Goal: Communication & Community: Answer question/provide support

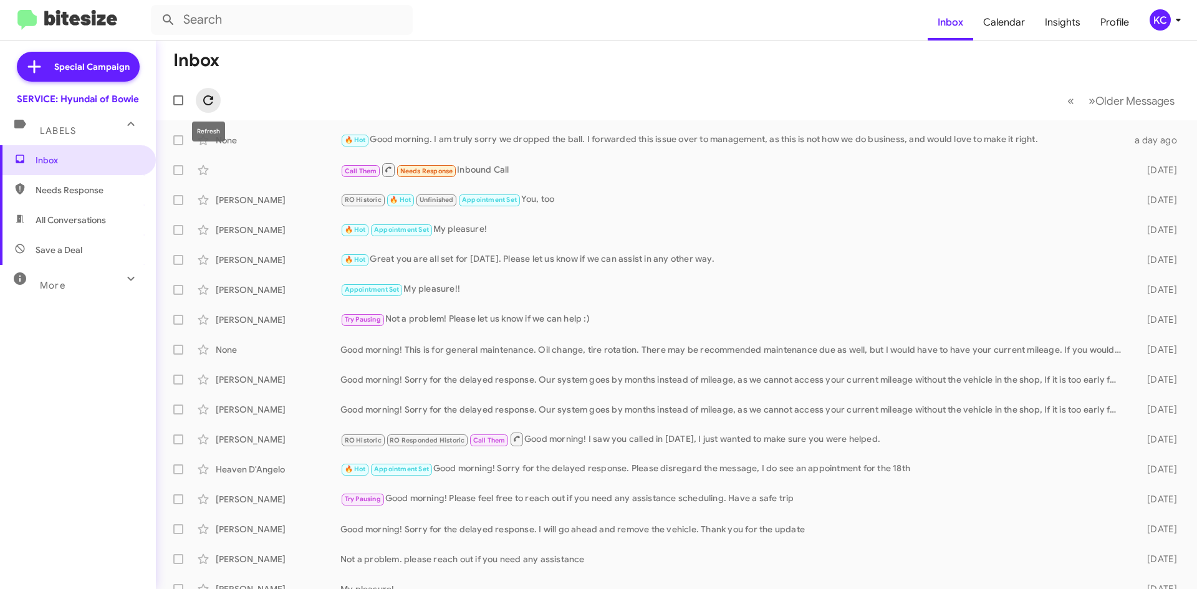
click at [203, 107] on icon at bounding box center [208, 100] width 15 height 15
click at [1161, 19] on div "KC" at bounding box center [1159, 19] width 21 height 21
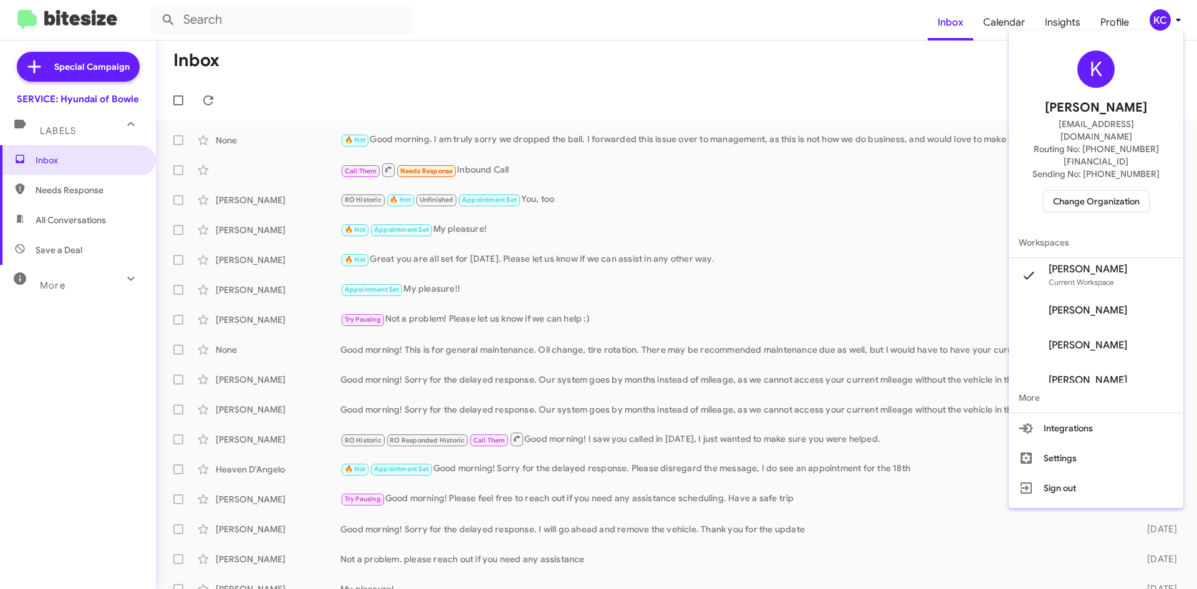
click at [105, 198] on div at bounding box center [598, 294] width 1197 height 589
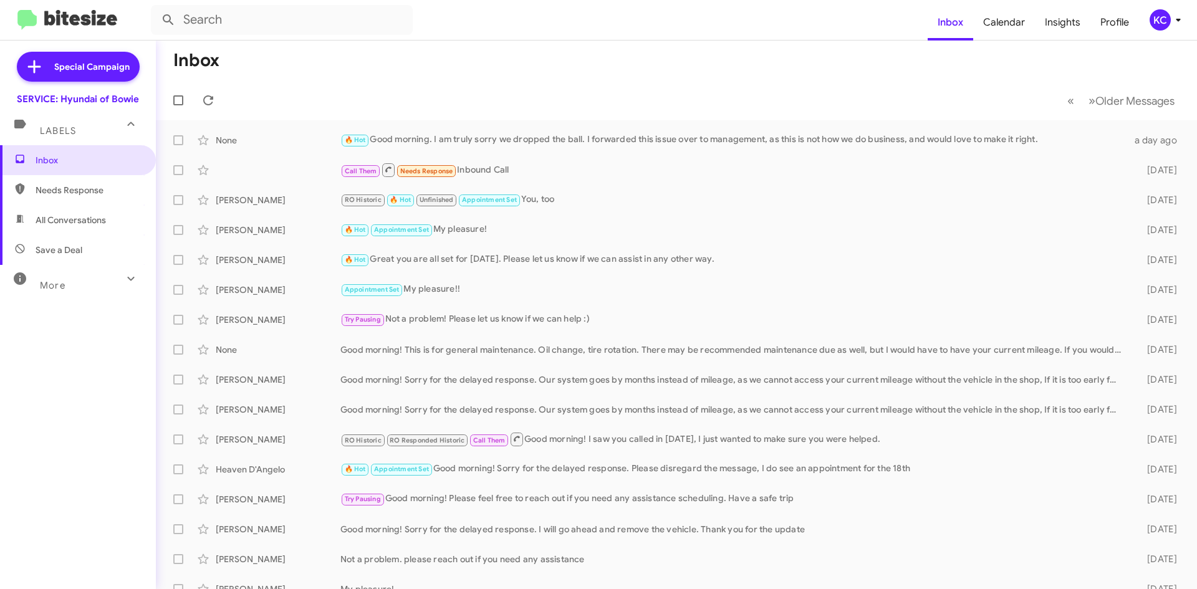
click at [104, 196] on span "Needs Response" at bounding box center [78, 190] width 156 height 30
type input "in:needs-response"
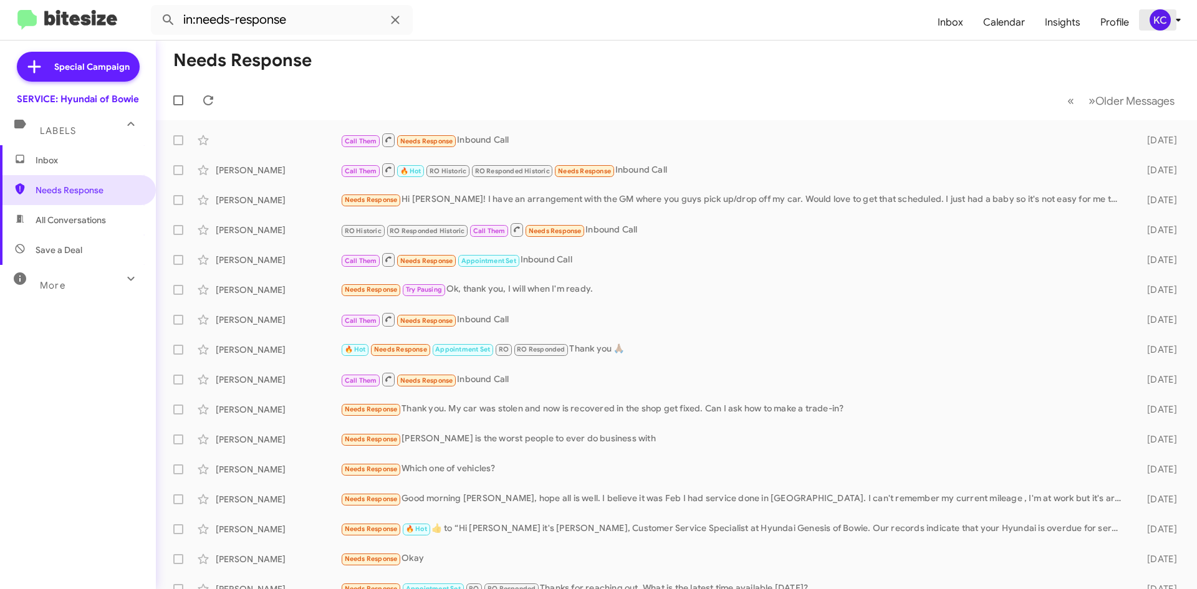
click at [1166, 17] on div "KC" at bounding box center [1159, 19] width 21 height 21
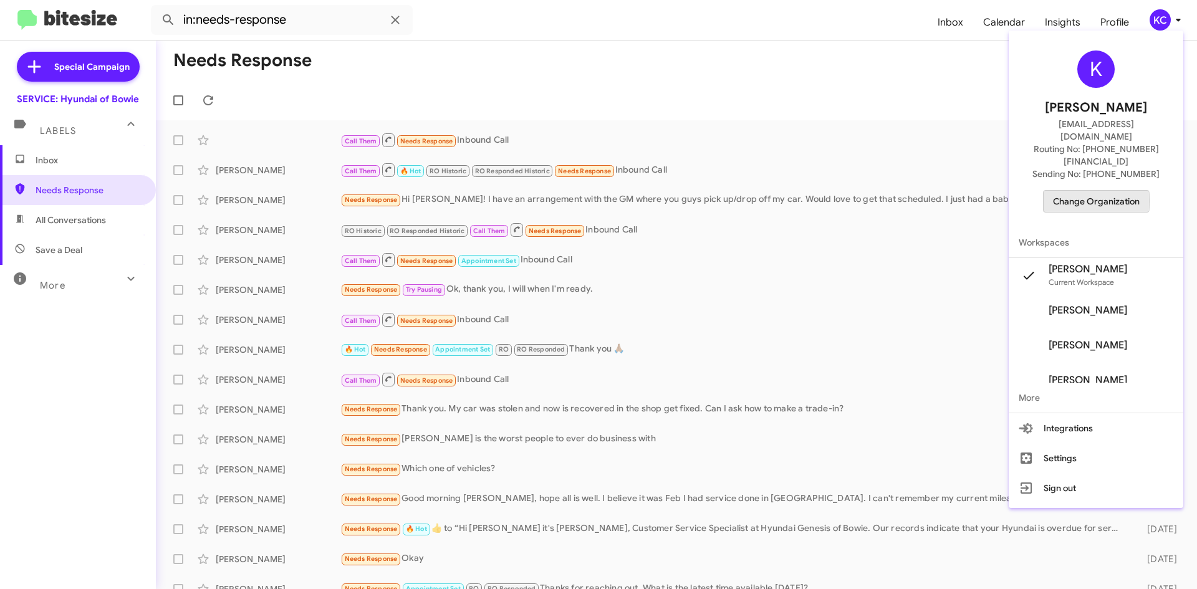
click at [1095, 191] on span "Change Organization" at bounding box center [1096, 201] width 87 height 21
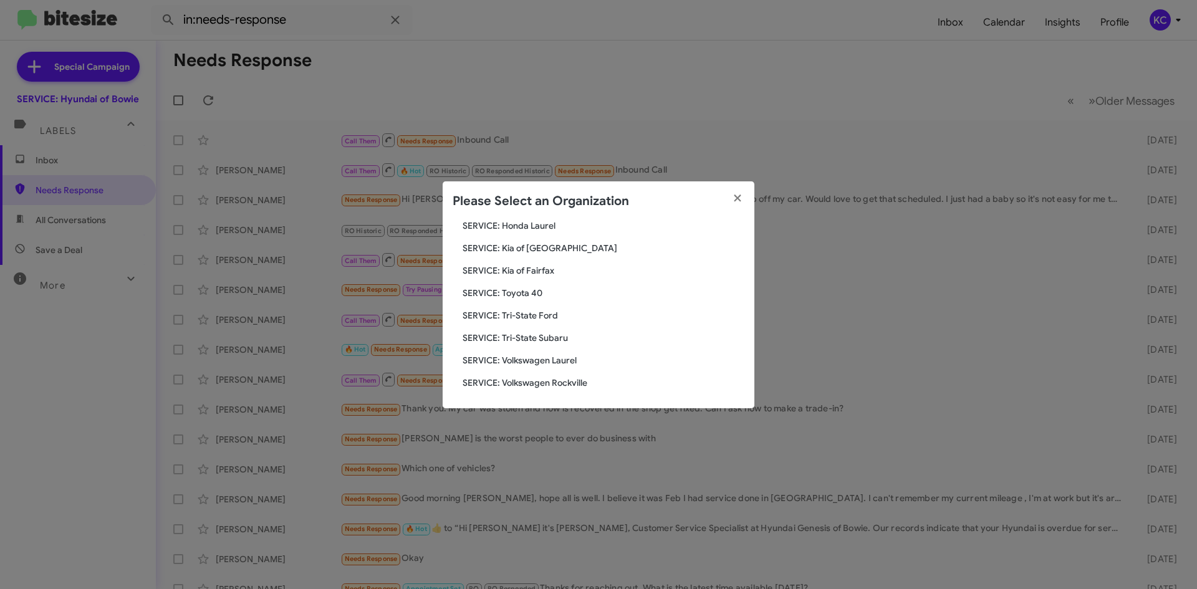
scroll to position [208, 0]
click at [514, 295] on span "SERVICE: Toyota 40" at bounding box center [603, 292] width 282 height 12
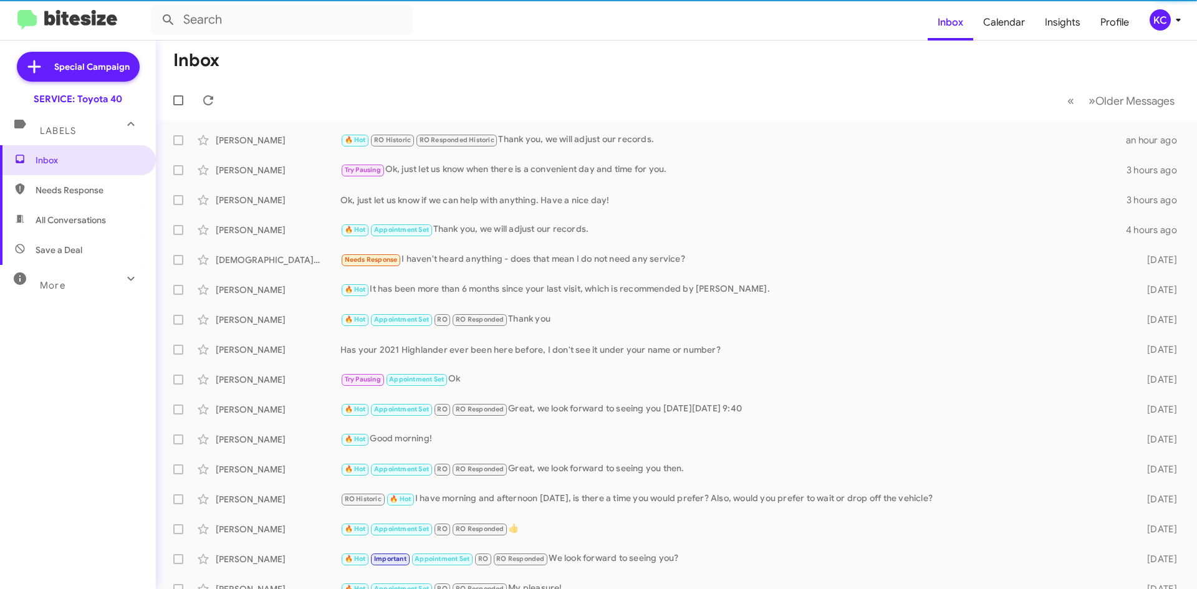
click at [66, 189] on span "Needs Response" at bounding box center [89, 190] width 106 height 12
type input "in:needs-response"
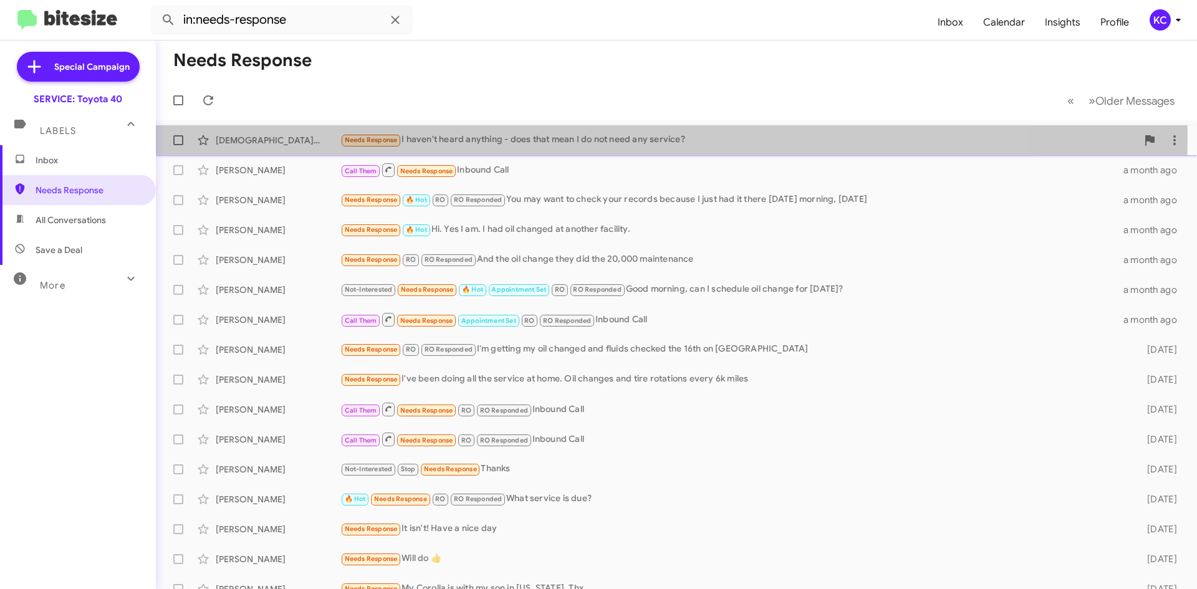
click at [475, 135] on div "Needs Response I haven't heard anything - does that mean I do not need any serv…" at bounding box center [738, 140] width 797 height 14
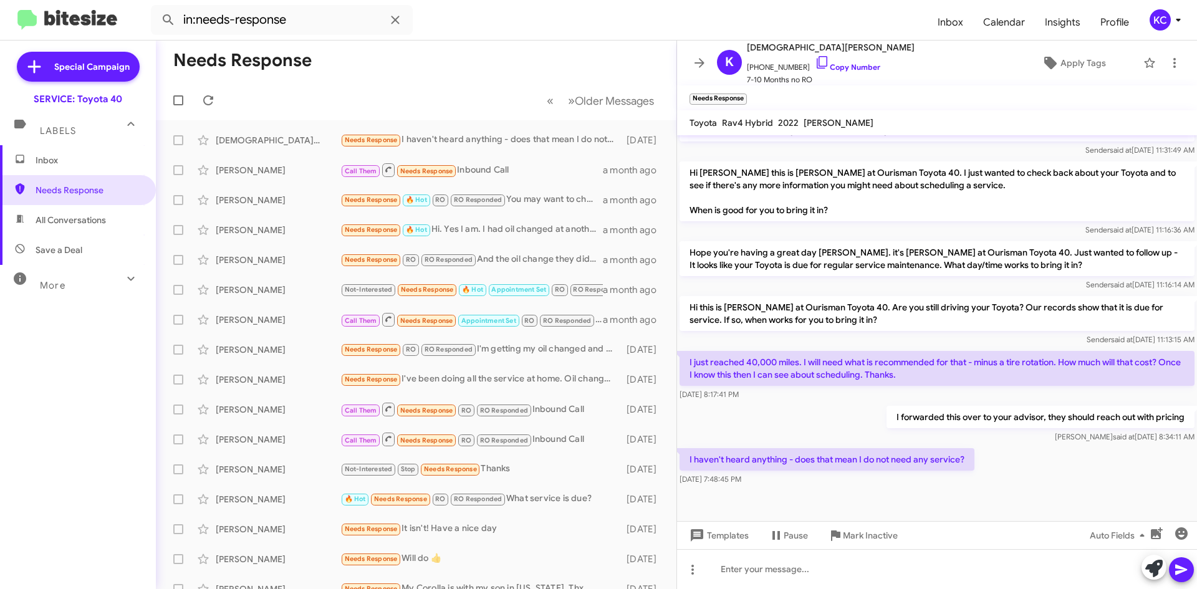
scroll to position [530, 0]
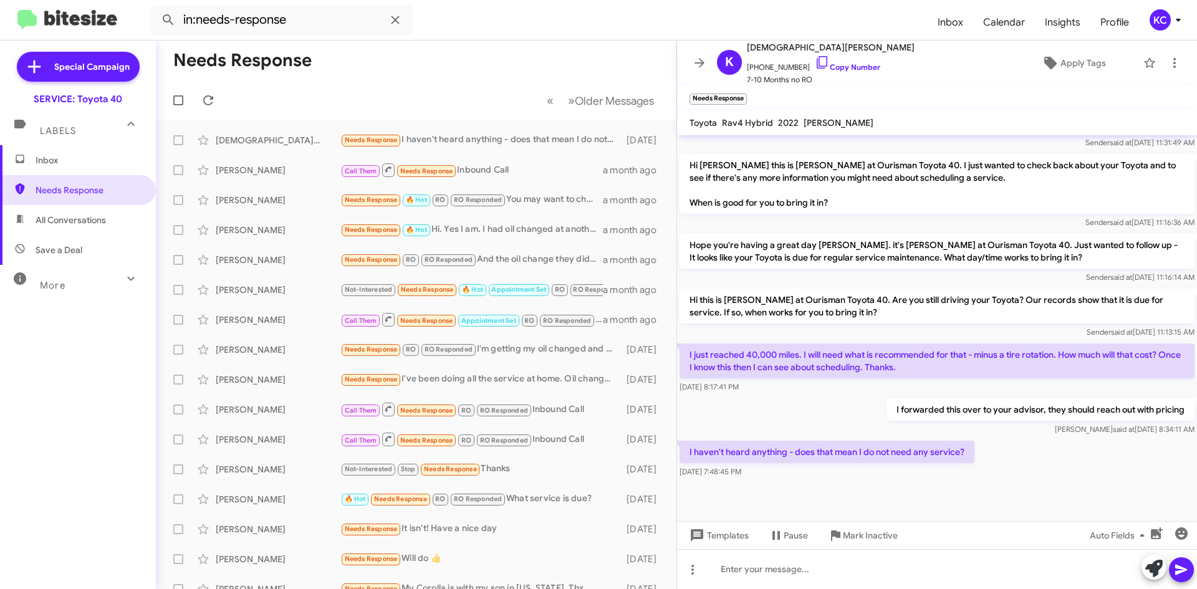
click at [964, 349] on p "I just reached 40,000 miles. I will need what is recommended for that - minus a…" at bounding box center [936, 360] width 515 height 35
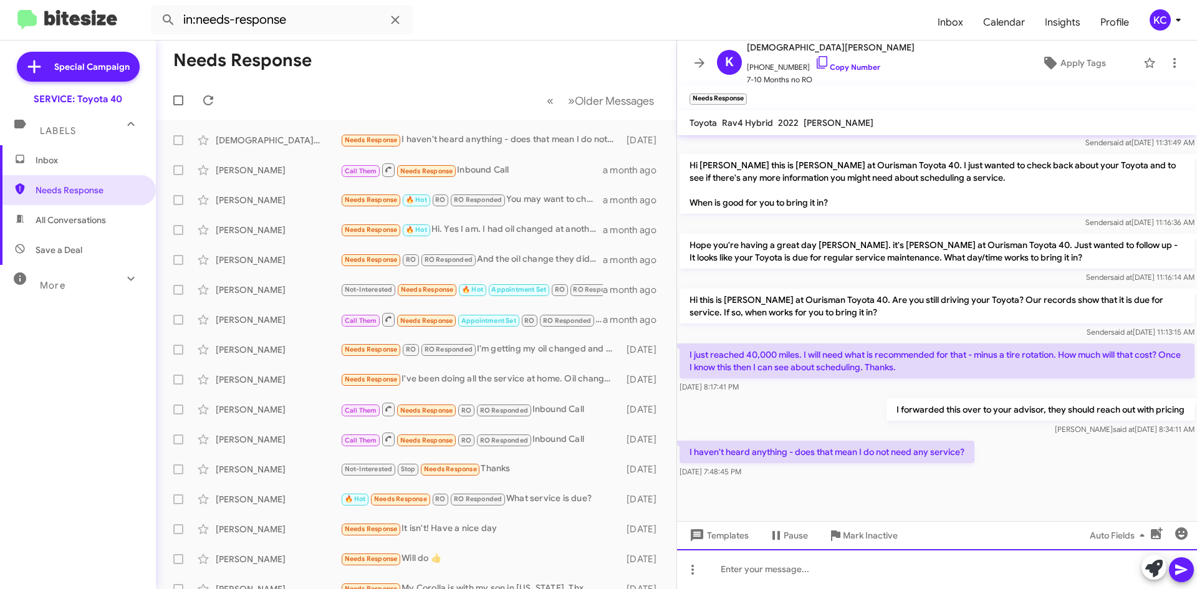
drag, startPoint x: 759, startPoint y: 568, endPoint x: 757, endPoint y: 560, distance: 8.5
click at [759, 568] on div at bounding box center [937, 569] width 520 height 40
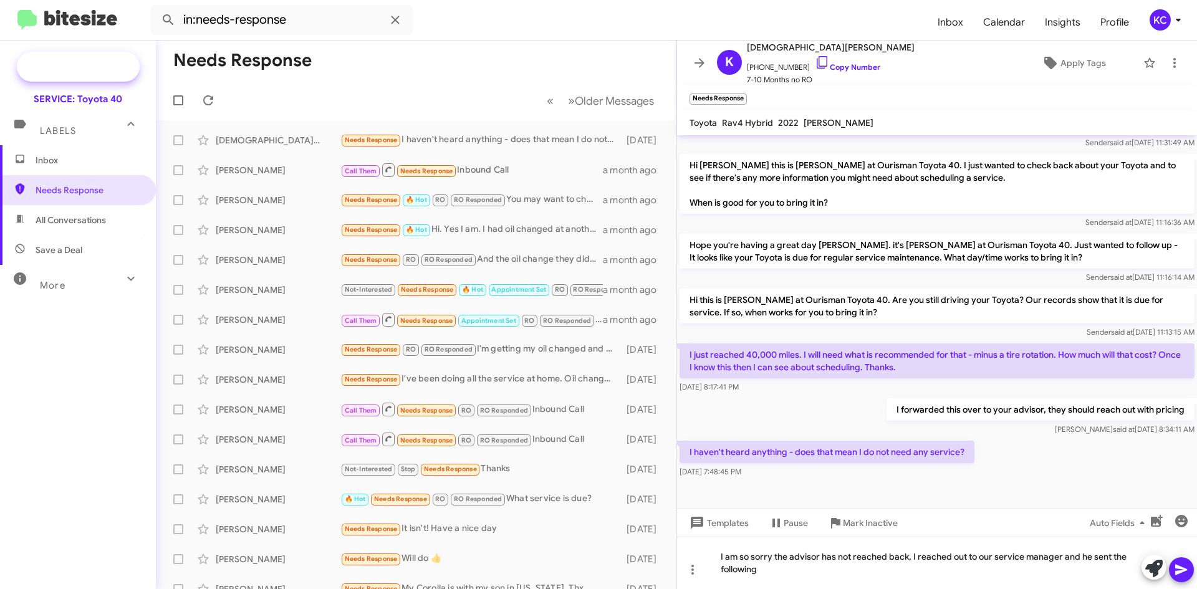
drag, startPoint x: 110, startPoint y: 57, endPoint x: 27, endPoint y: 79, distance: 85.6
click at [110, 59] on span "Special Campaign" at bounding box center [78, 67] width 123 height 30
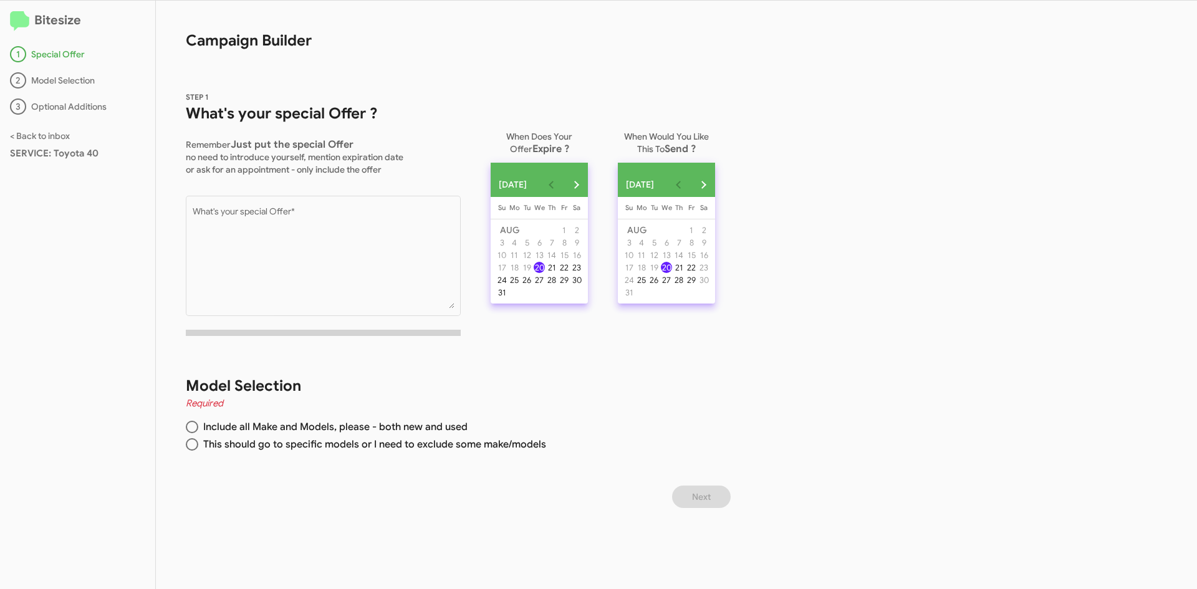
click at [49, 21] on h2 "Bitesize" at bounding box center [77, 21] width 135 height 21
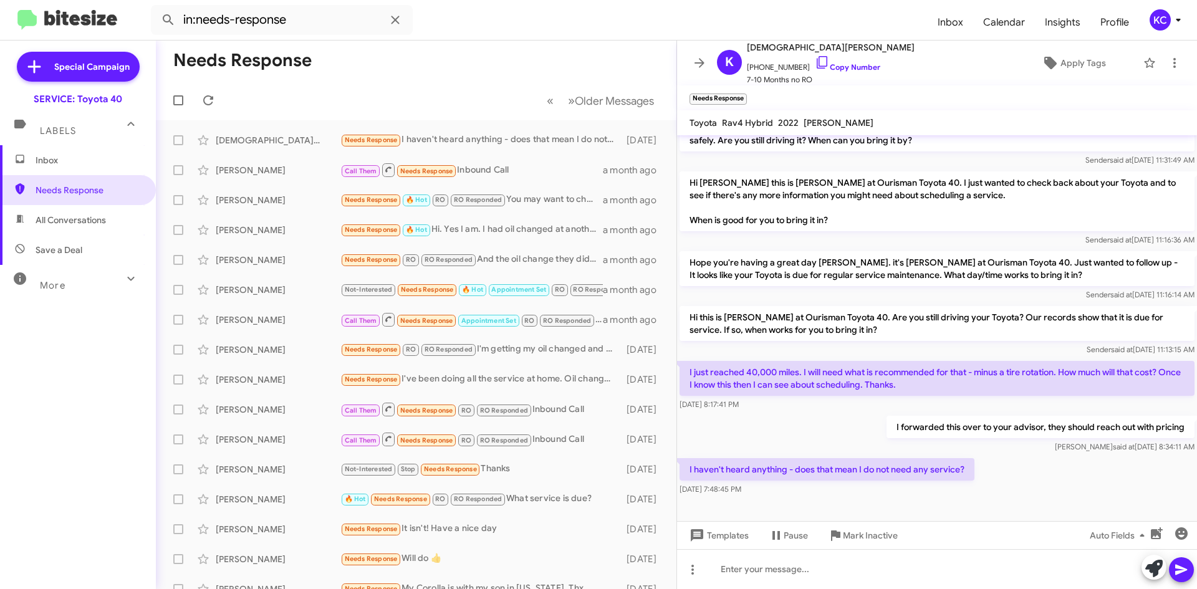
scroll to position [530, 0]
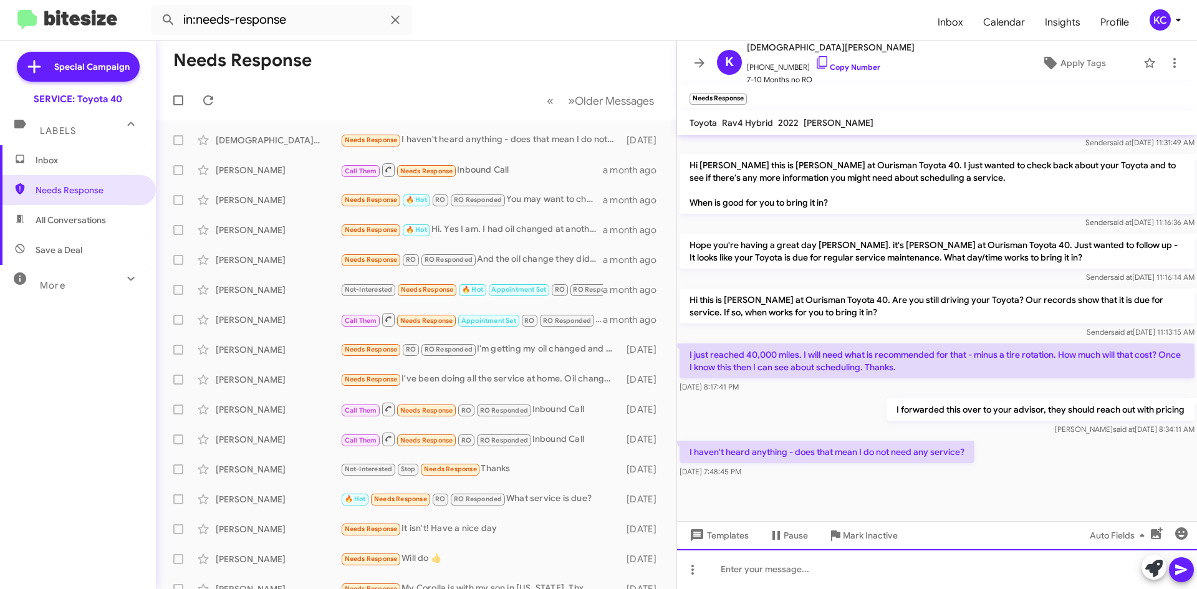
click at [780, 570] on div at bounding box center [937, 569] width 520 height 40
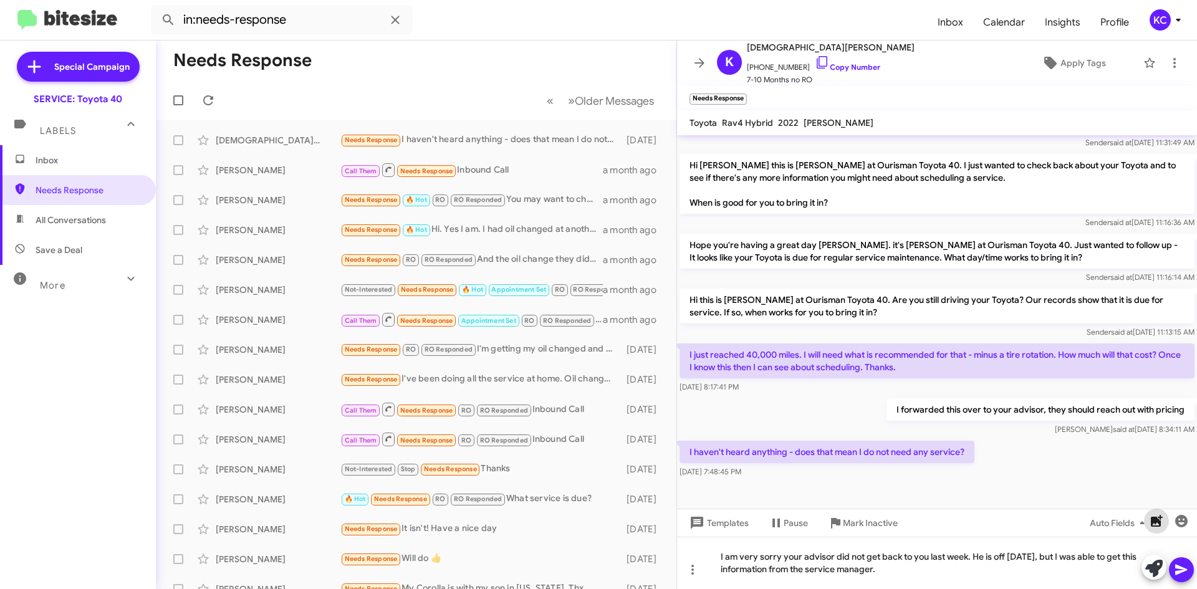
click at [1157, 519] on icon "button" at bounding box center [1157, 521] width 12 height 12
click at [1154, 521] on icon "button" at bounding box center [1157, 521] width 12 height 12
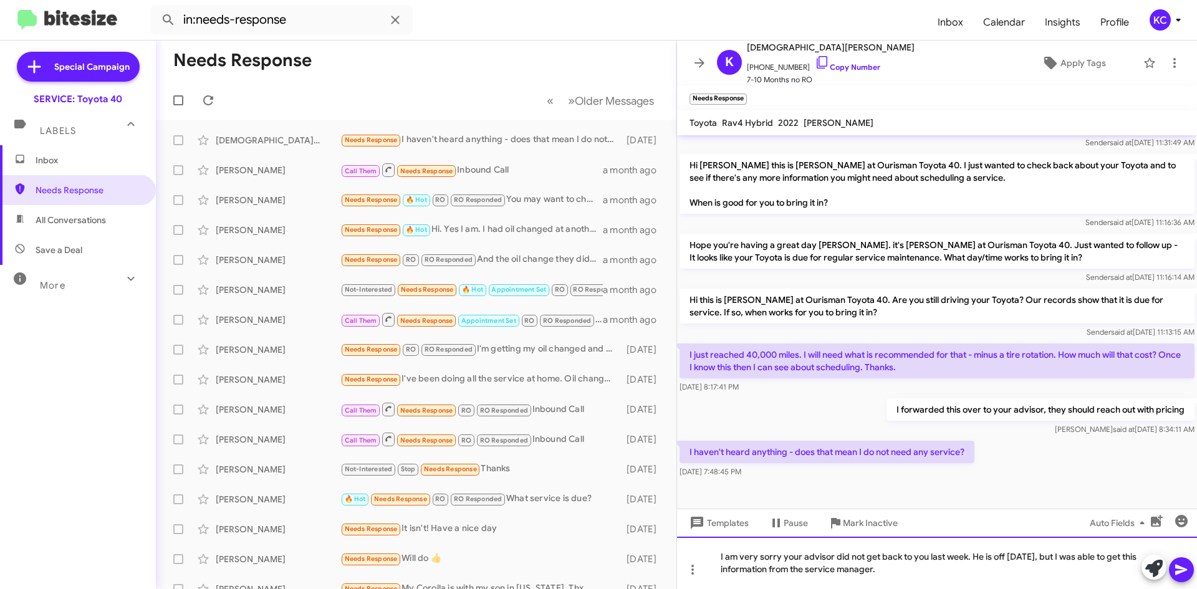
click at [901, 573] on div "I am very sorry your advisor did not get back to you last week. He is off today…" at bounding box center [937, 563] width 520 height 52
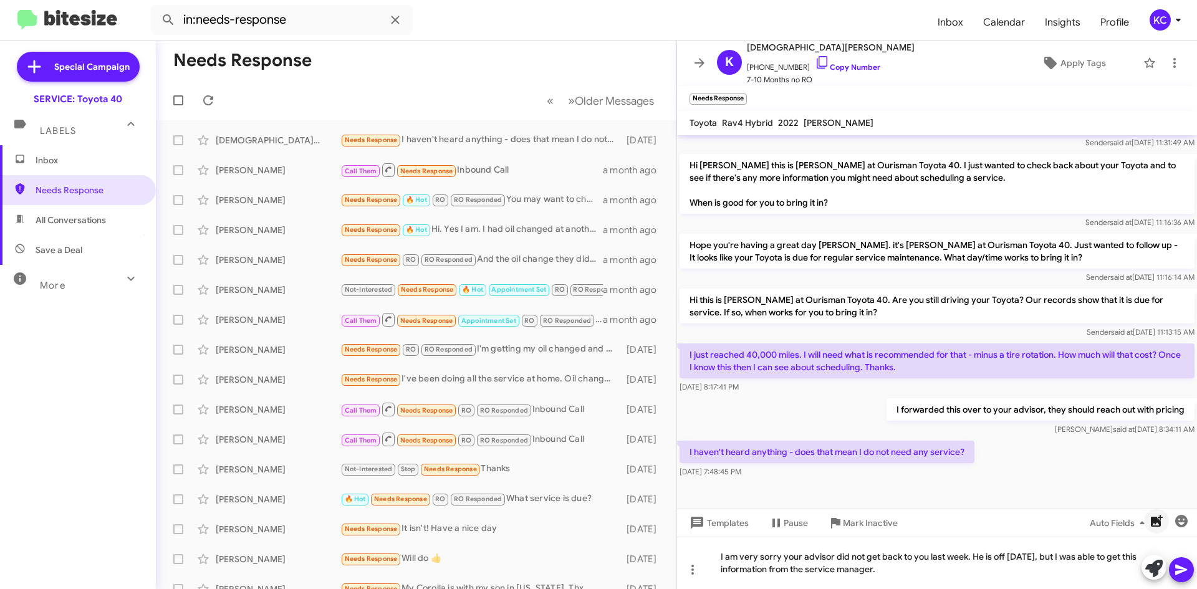
click at [1146, 516] on span "button" at bounding box center [1156, 521] width 25 height 15
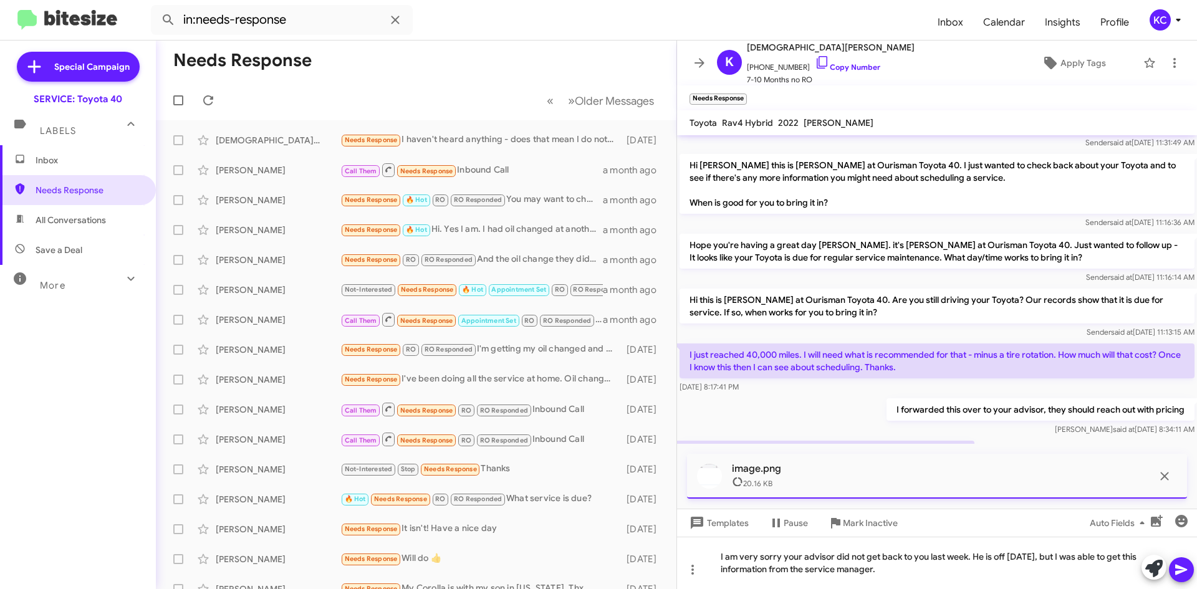
scroll to position [607, 0]
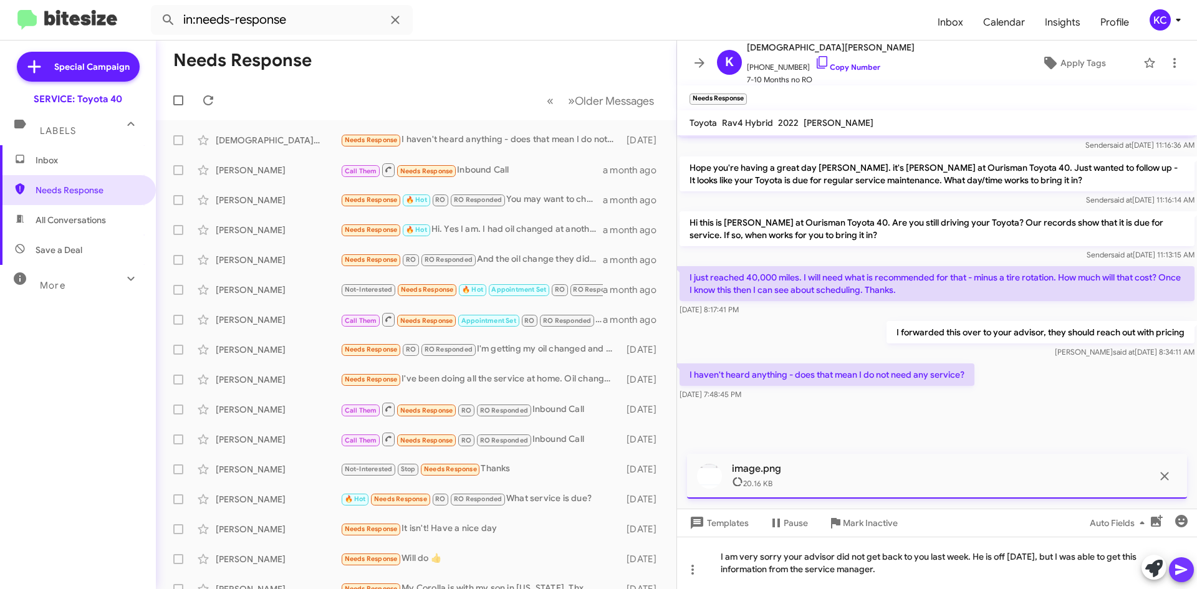
click at [1185, 565] on icon at bounding box center [1181, 569] width 15 height 15
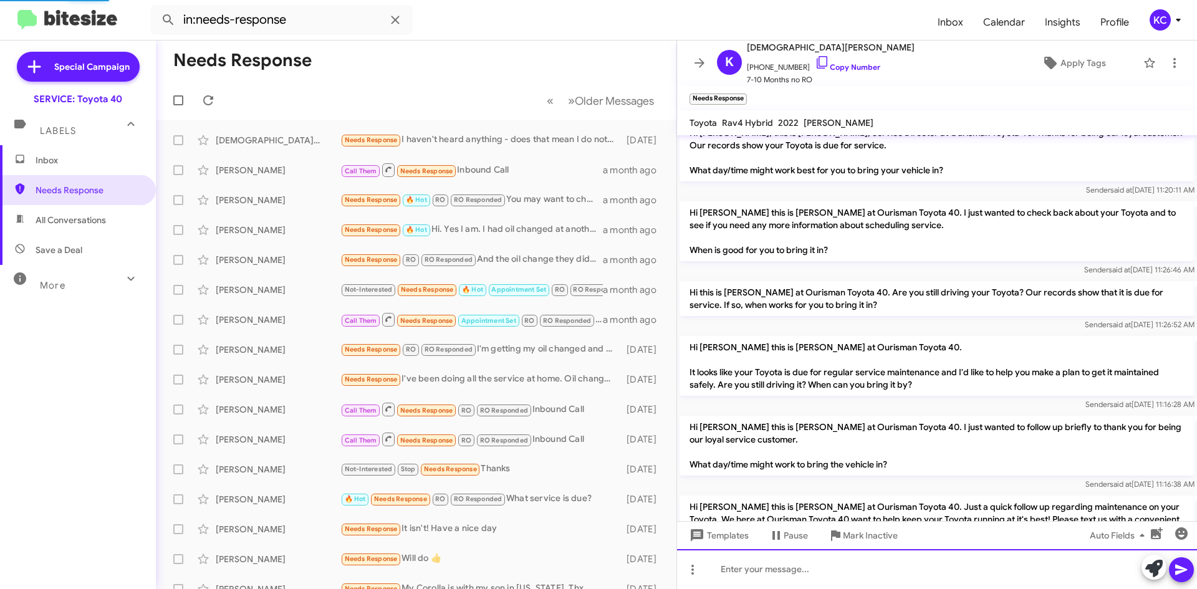
scroll to position [0, 0]
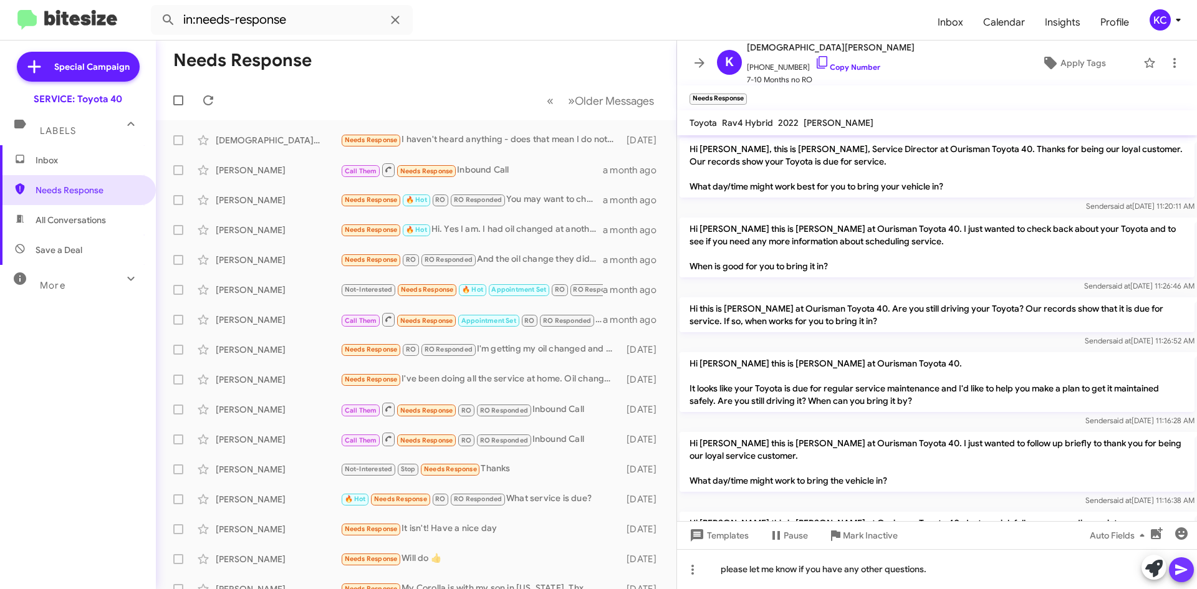
click at [1182, 570] on icon at bounding box center [1181, 569] width 15 height 15
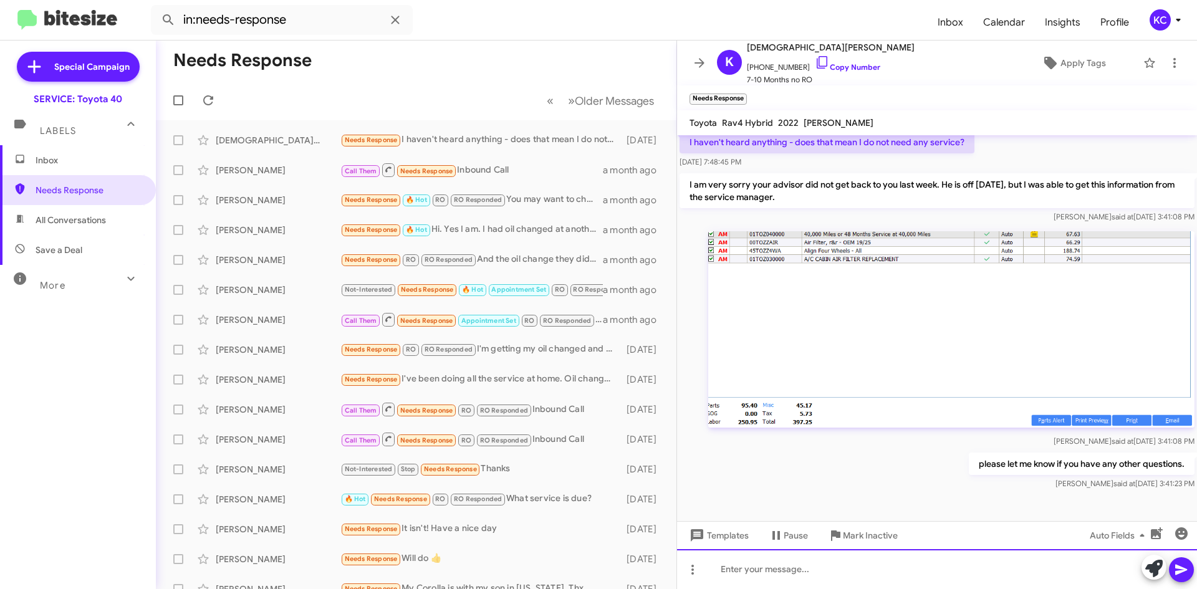
scroll to position [861, 0]
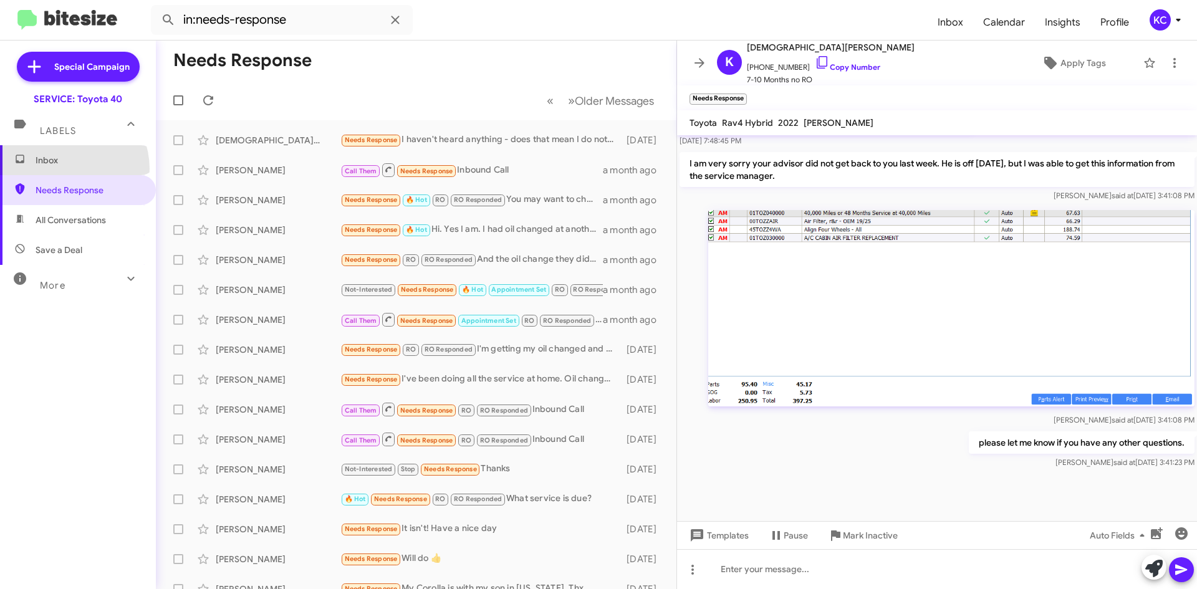
click at [62, 169] on span "Inbox" at bounding box center [78, 160] width 156 height 30
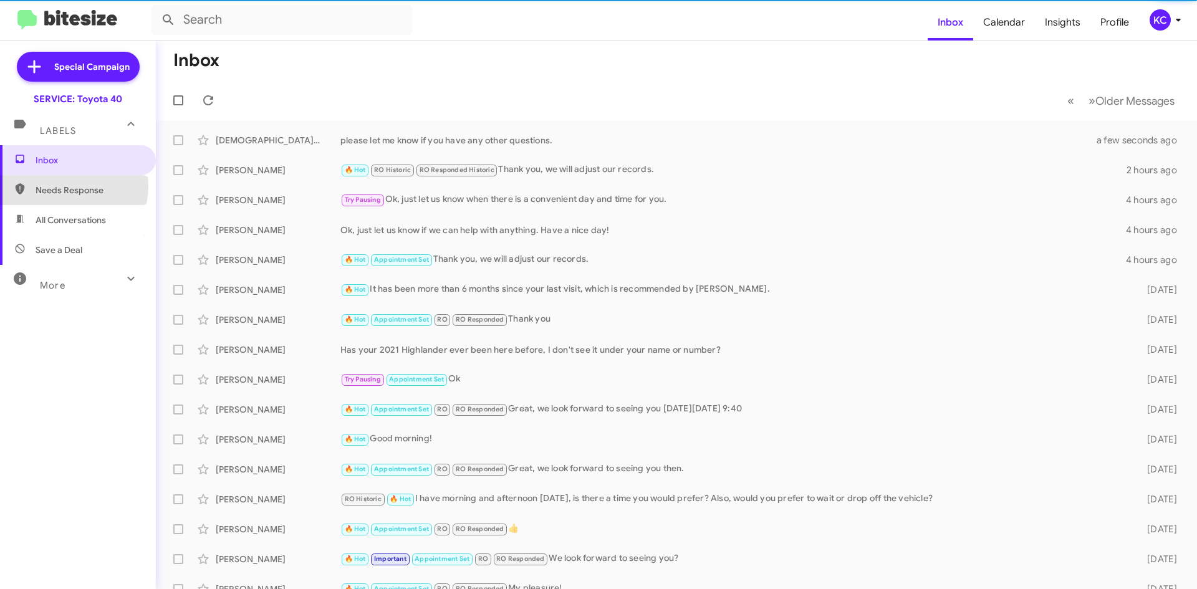
click at [66, 186] on span "Needs Response" at bounding box center [89, 190] width 106 height 12
type input "in:needs-response"
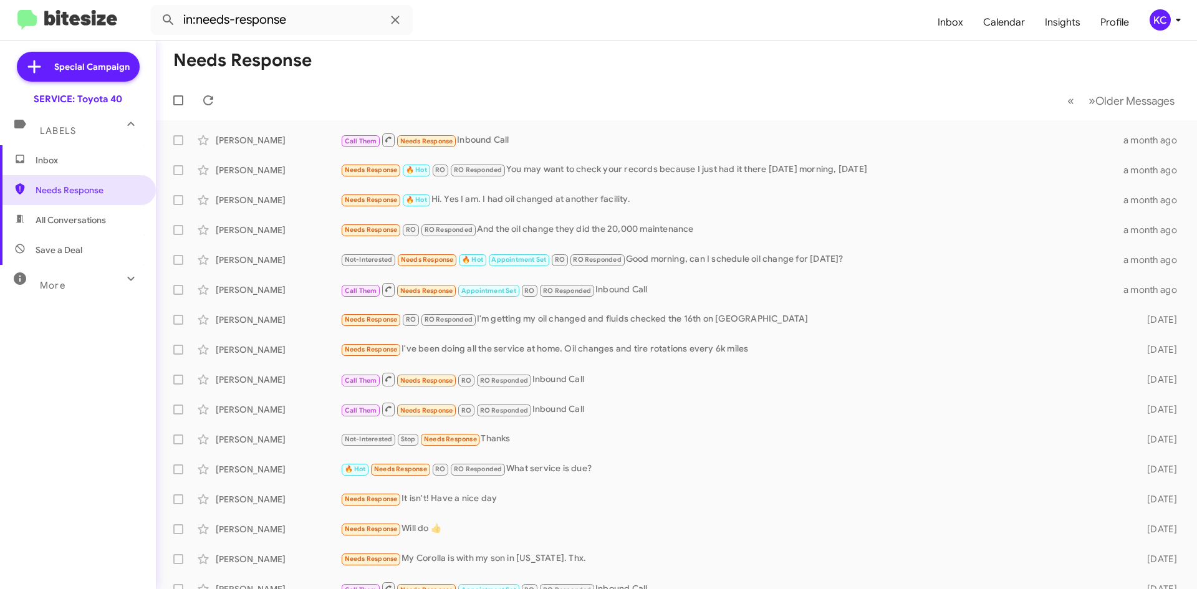
click at [1164, 2] on mat-toolbar "in:needs-response Inbox Calendar Insights Profile KC" at bounding box center [598, 20] width 1197 height 40
click at [1159, 12] on div "KC" at bounding box center [1159, 19] width 21 height 21
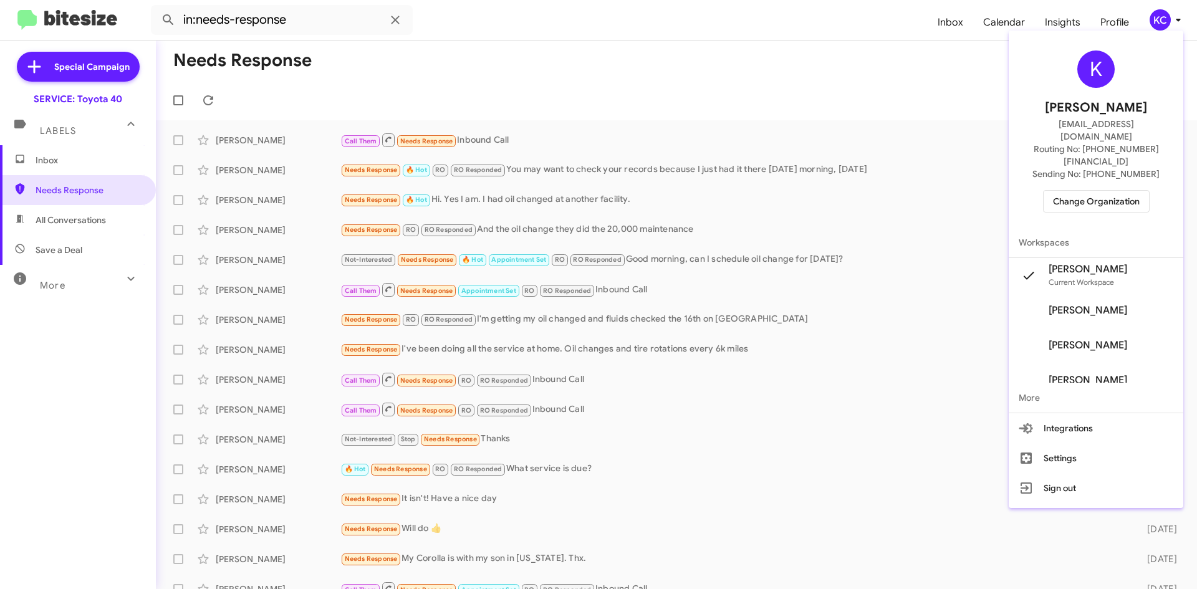
click at [1123, 191] on span "Change Organization" at bounding box center [1096, 201] width 87 height 21
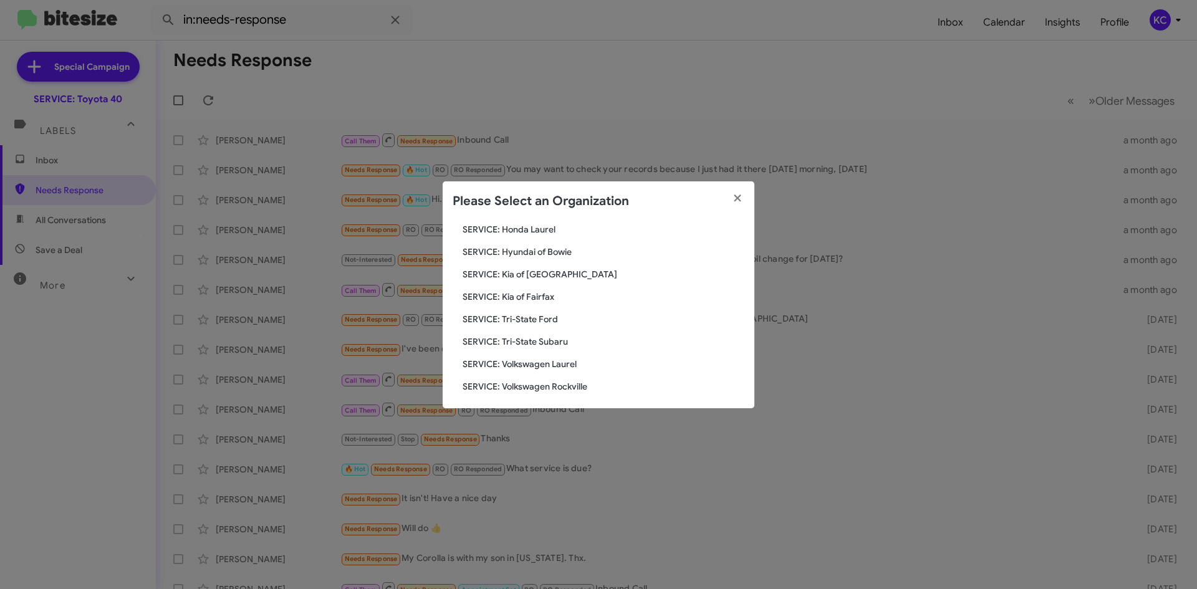
scroll to position [208, 0]
click at [533, 252] on span "SERVICE: Hyundai of Bowie" at bounding box center [603, 247] width 282 height 12
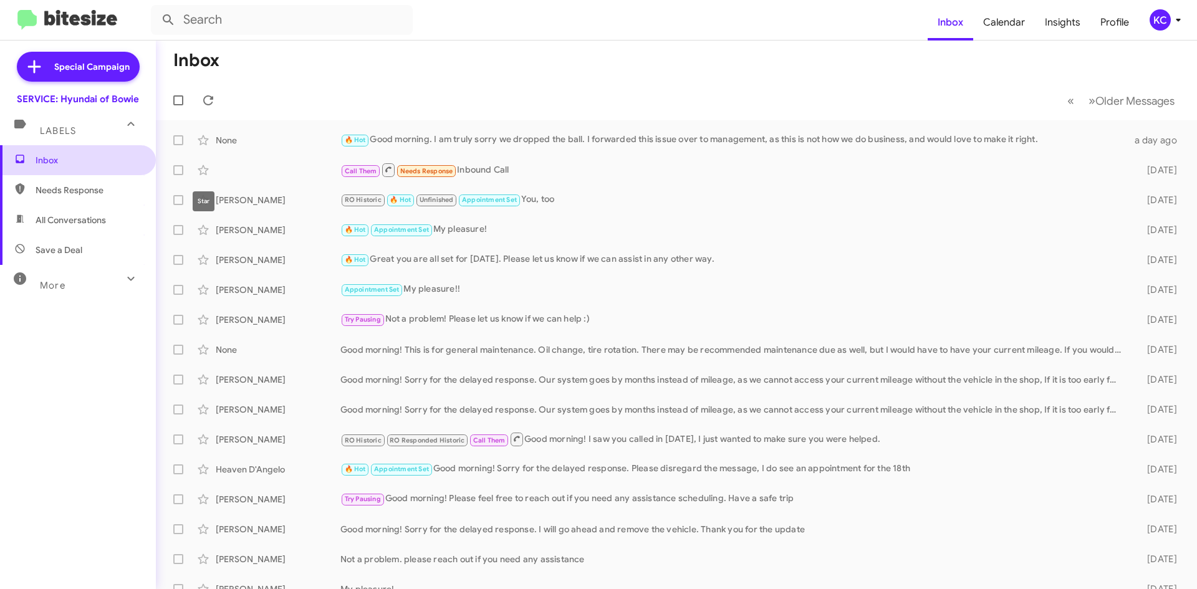
click at [100, 171] on span "Inbox" at bounding box center [78, 160] width 156 height 30
click at [99, 185] on span "Needs Response" at bounding box center [89, 190] width 106 height 12
type input "in:needs-response"
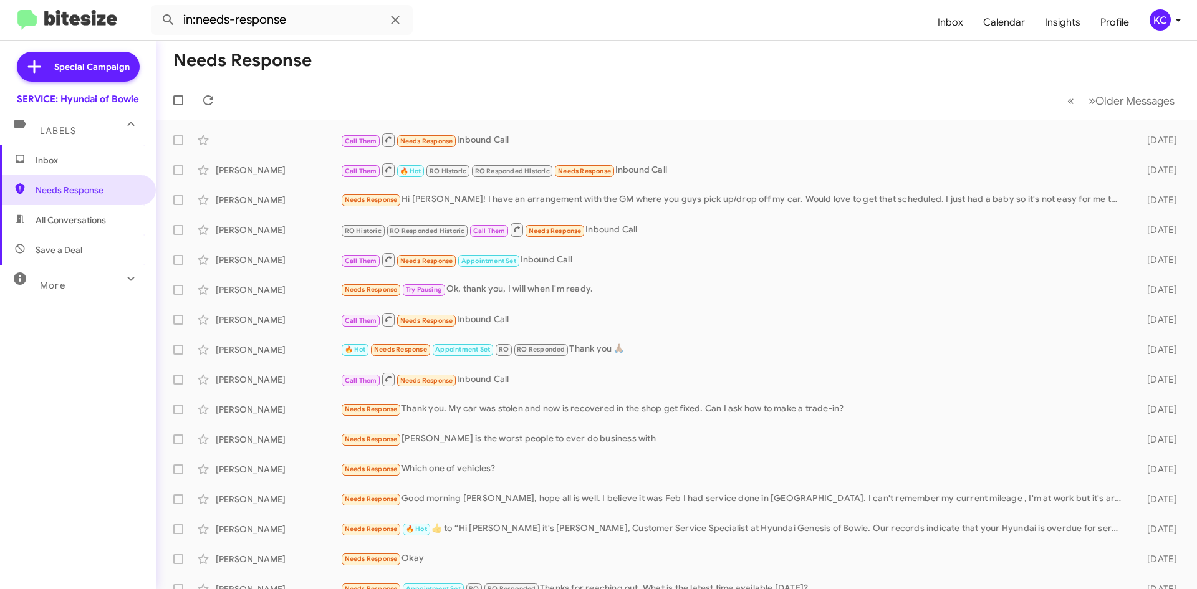
click at [1156, 23] on div "KC" at bounding box center [1159, 19] width 21 height 21
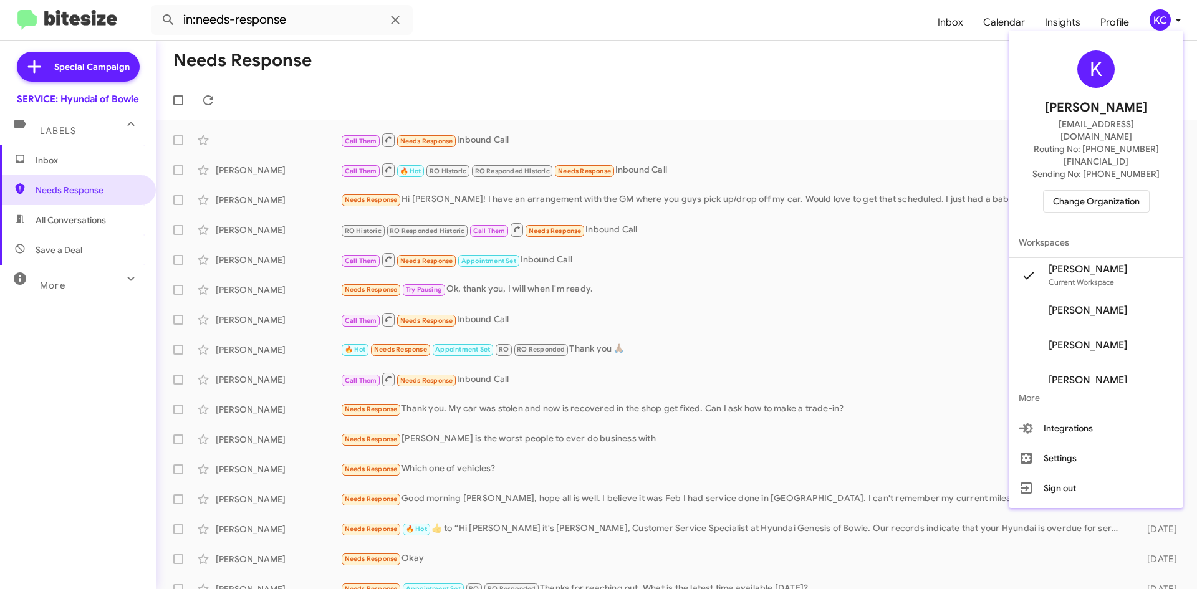
click at [1075, 191] on span "Change Organization" at bounding box center [1096, 201] width 87 height 21
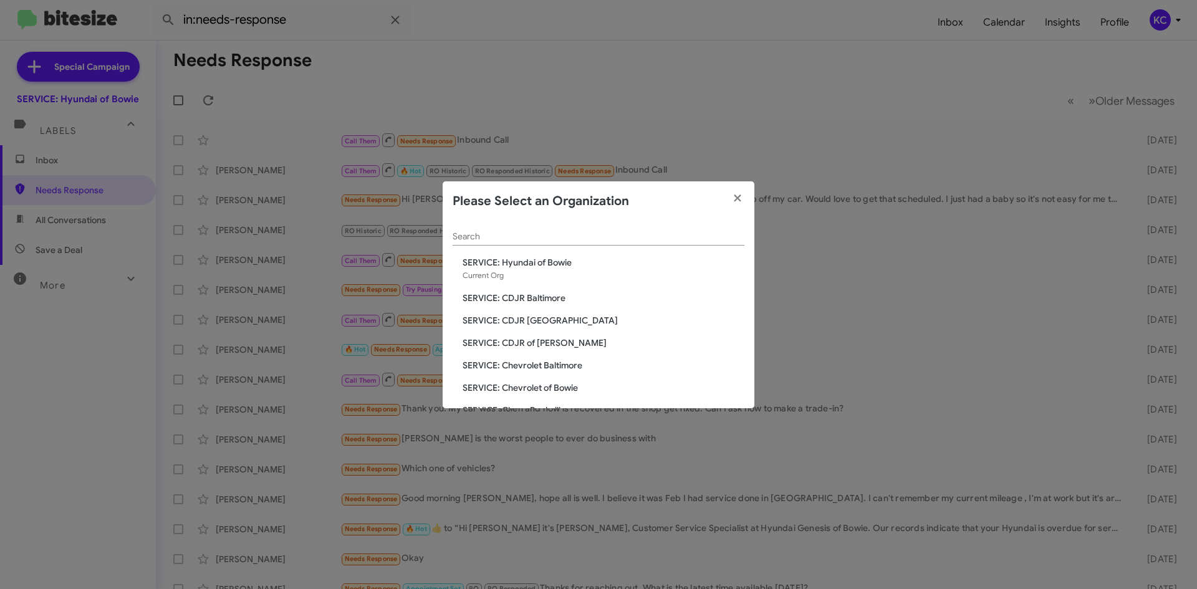
click at [549, 296] on span "SERVICE: CDJR Baltimore" at bounding box center [603, 298] width 282 height 12
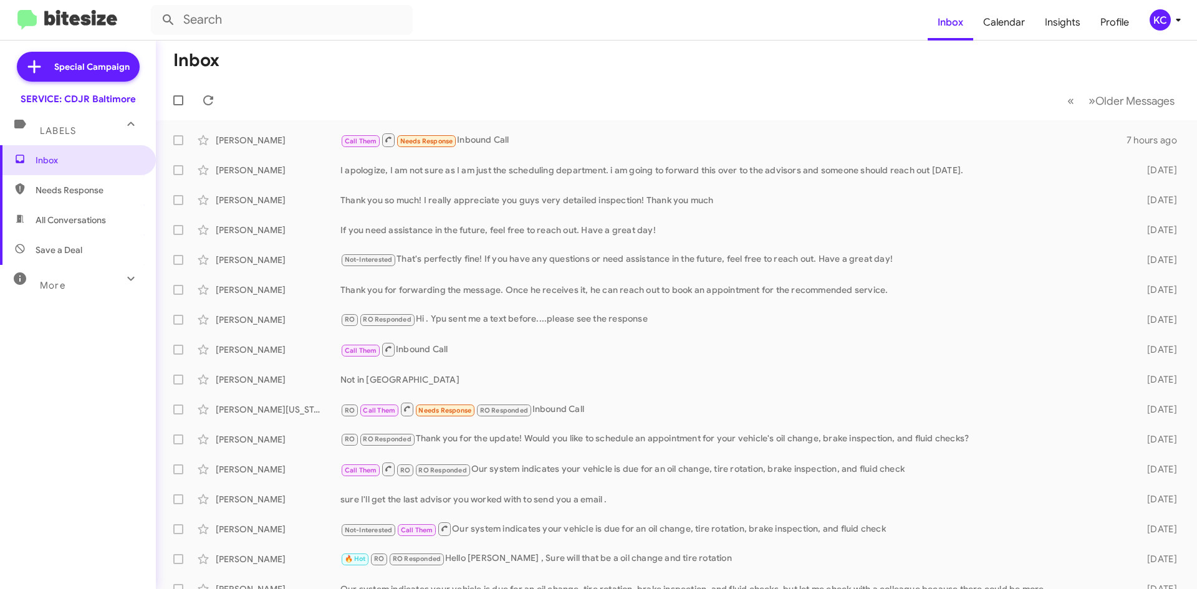
click at [1161, 25] on div "KC" at bounding box center [1159, 19] width 21 height 21
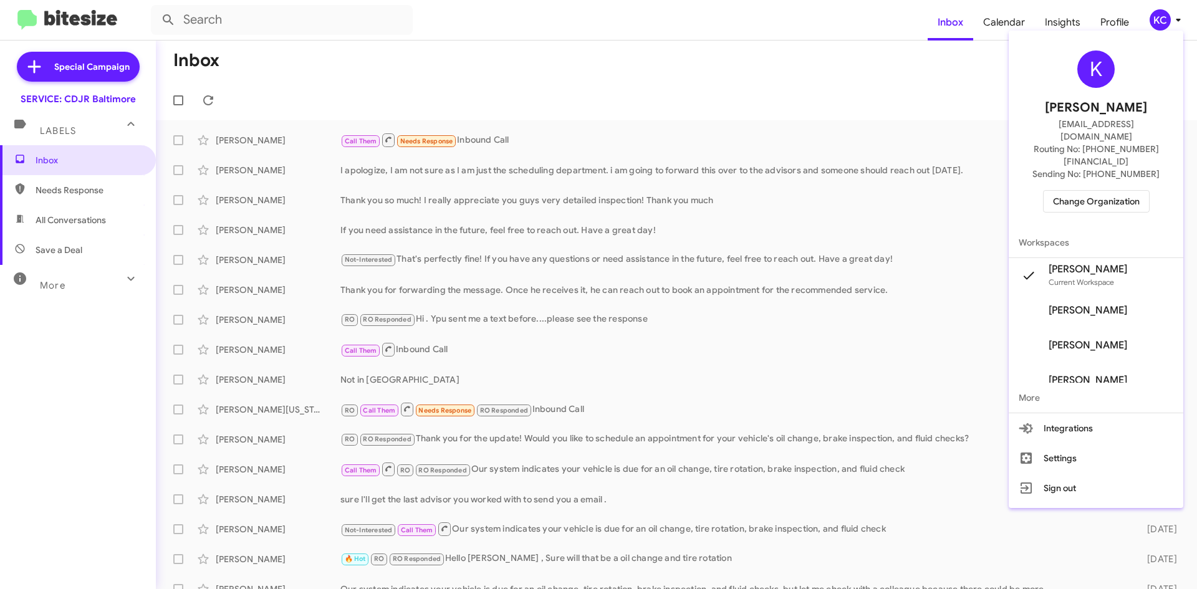
click at [1105, 191] on span "Change Organization" at bounding box center [1096, 201] width 87 height 21
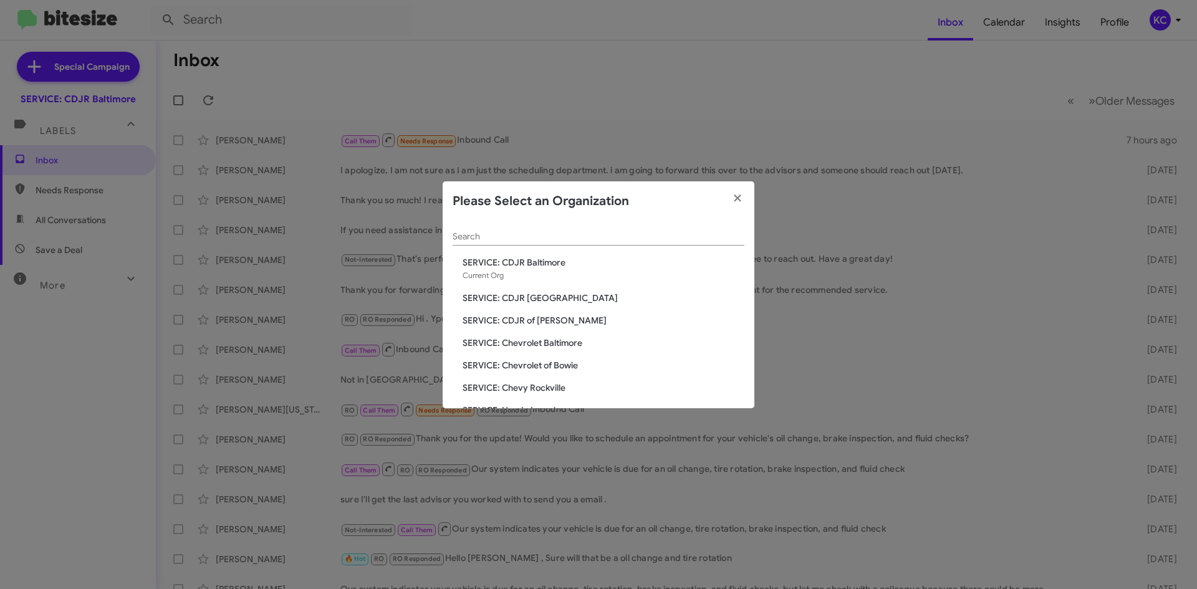
click at [541, 322] on span "SERVICE: CDJR of [PERSON_NAME]" at bounding box center [603, 320] width 282 height 12
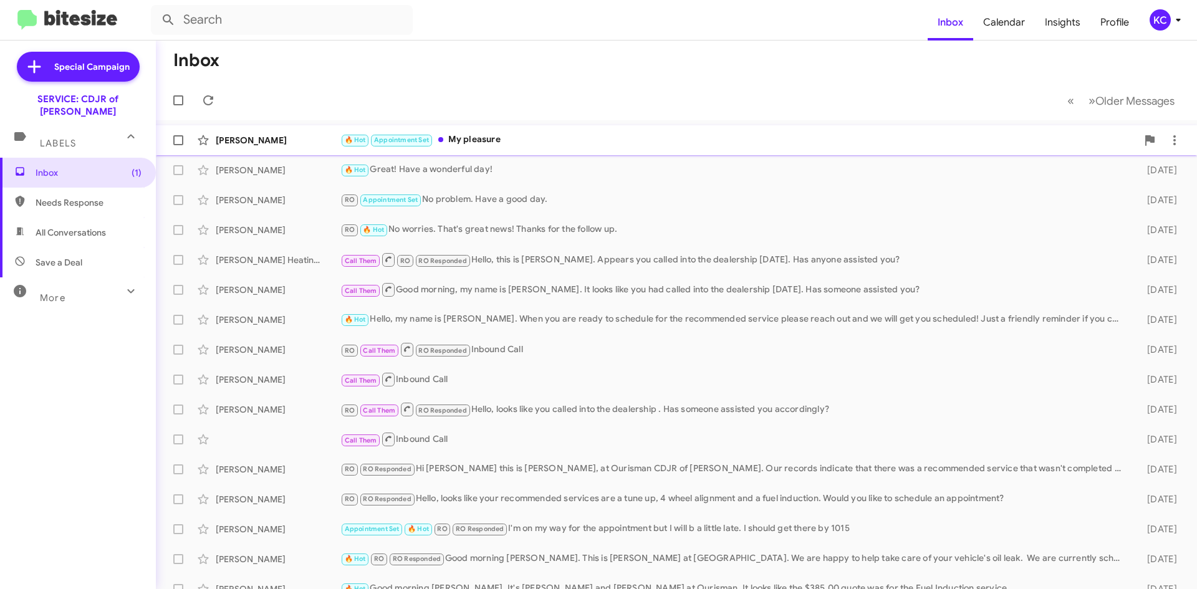
click at [530, 138] on div "🔥 Hot Appointment Set My pleasure" at bounding box center [738, 140] width 797 height 14
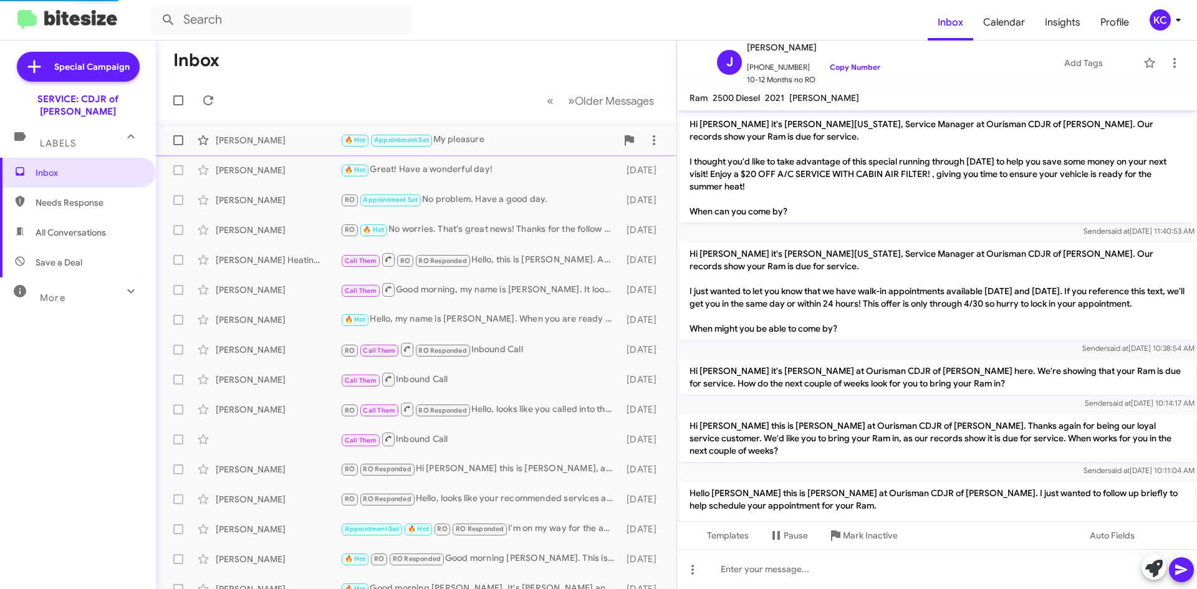
scroll to position [593, 0]
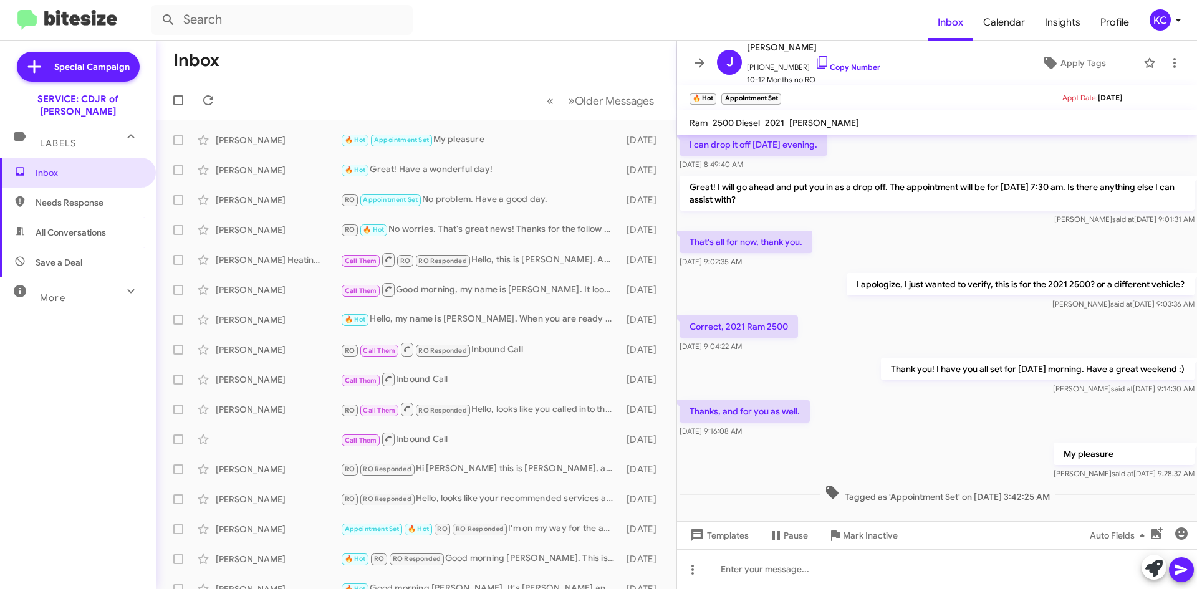
click at [1160, 14] on div "KC" at bounding box center [1159, 19] width 21 height 21
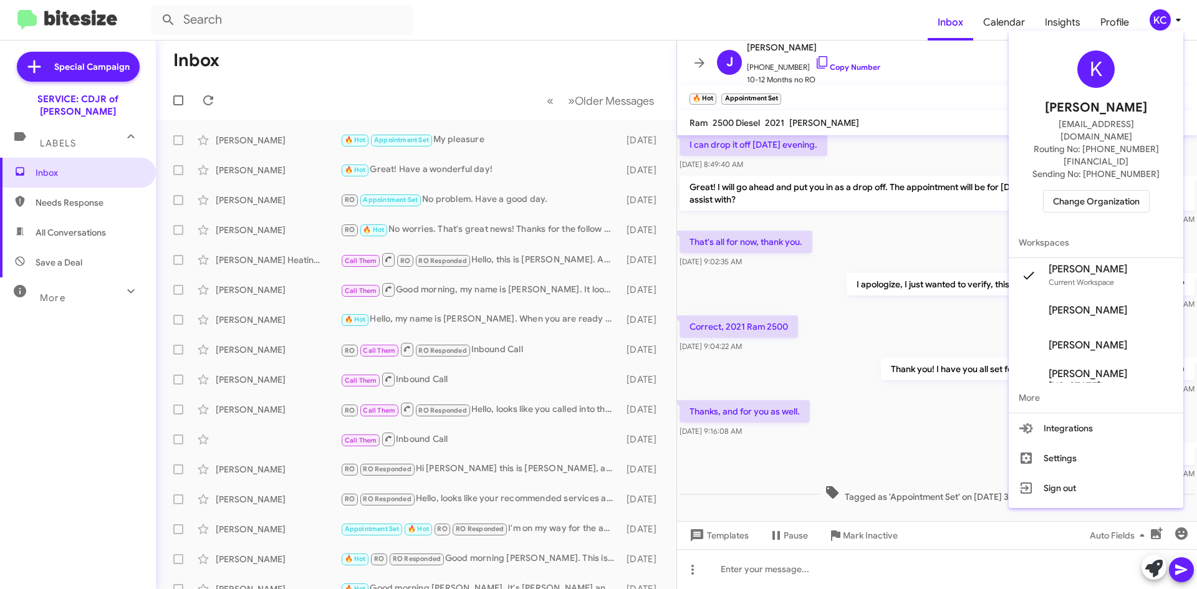
click at [1087, 191] on span "Change Organization" at bounding box center [1096, 201] width 87 height 21
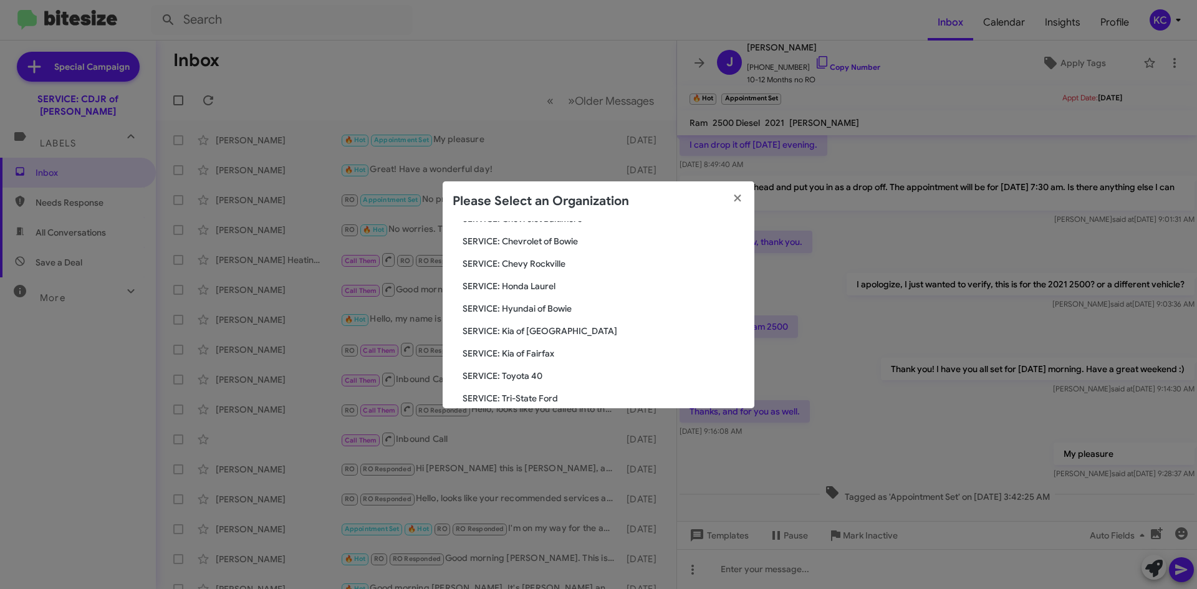
scroll to position [125, 0]
click at [552, 350] on span "SERVICE: Kia of Fairfax" at bounding box center [603, 353] width 282 height 12
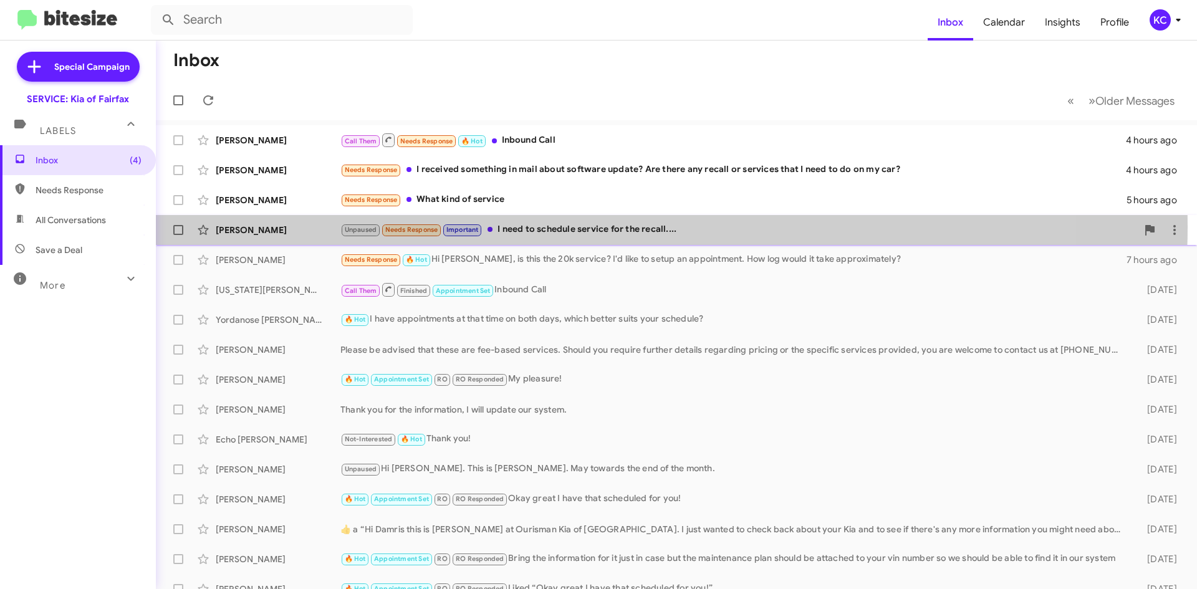
click at [577, 226] on div "Unpaused Needs Response Important I need to schedule service for the recall...." at bounding box center [738, 230] width 797 height 14
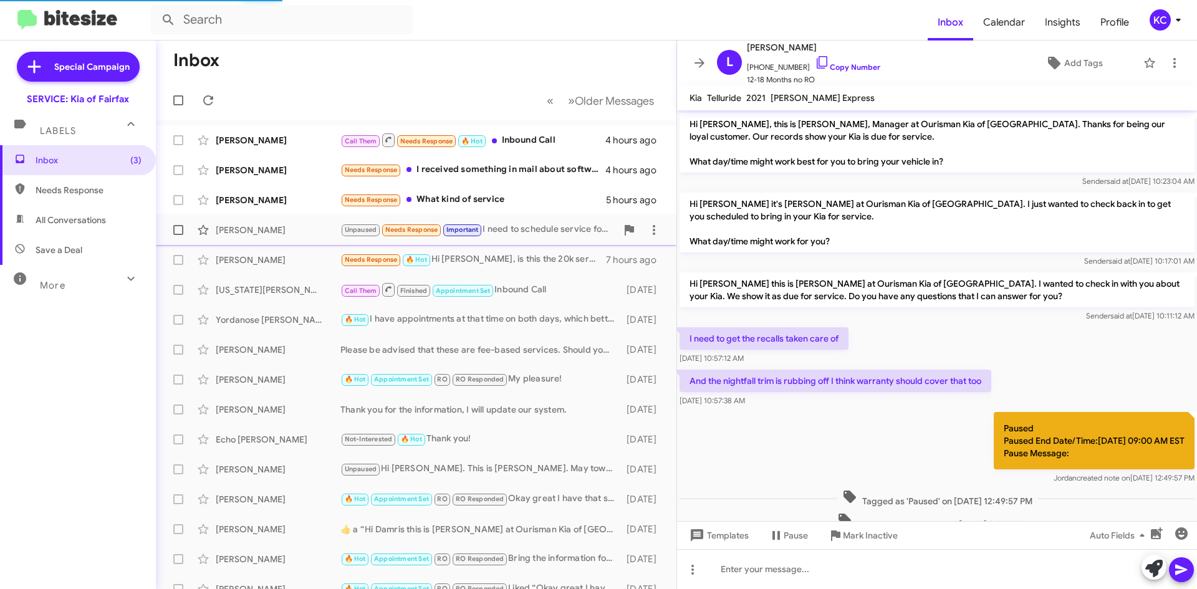
scroll to position [140, 0]
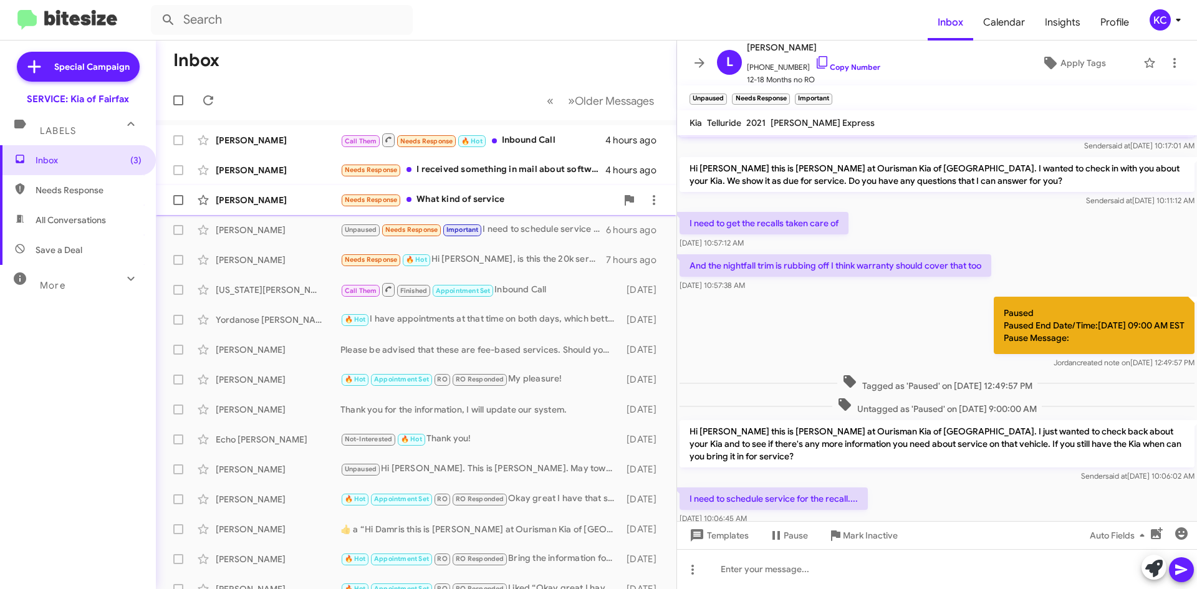
click at [439, 201] on div "Needs Response What kind of service" at bounding box center [478, 200] width 276 height 14
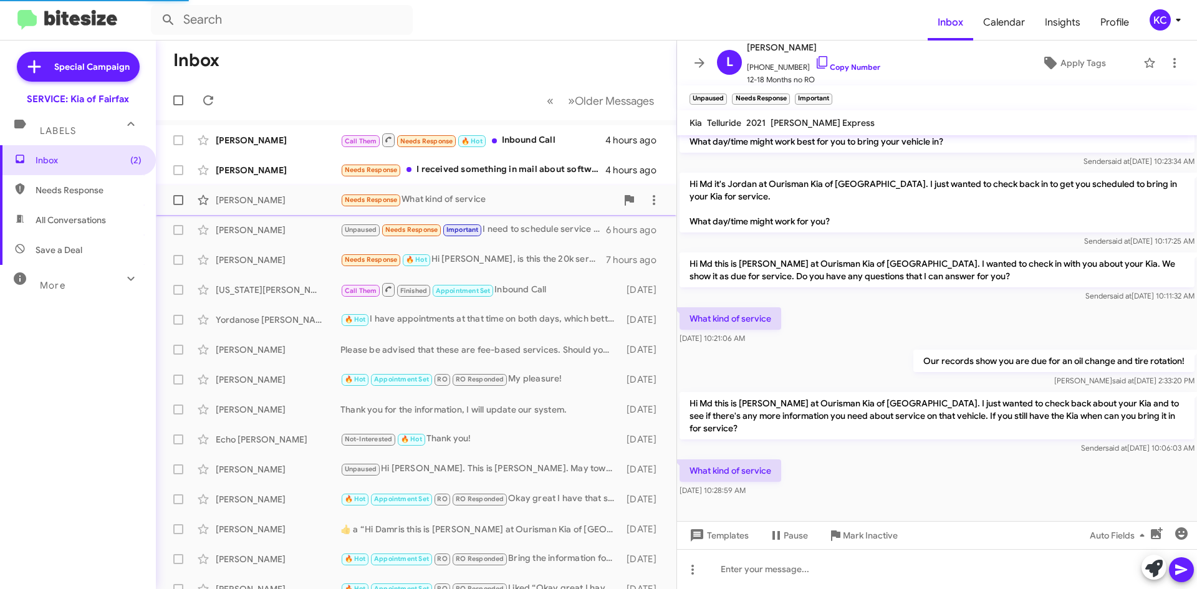
scroll to position [32, 0]
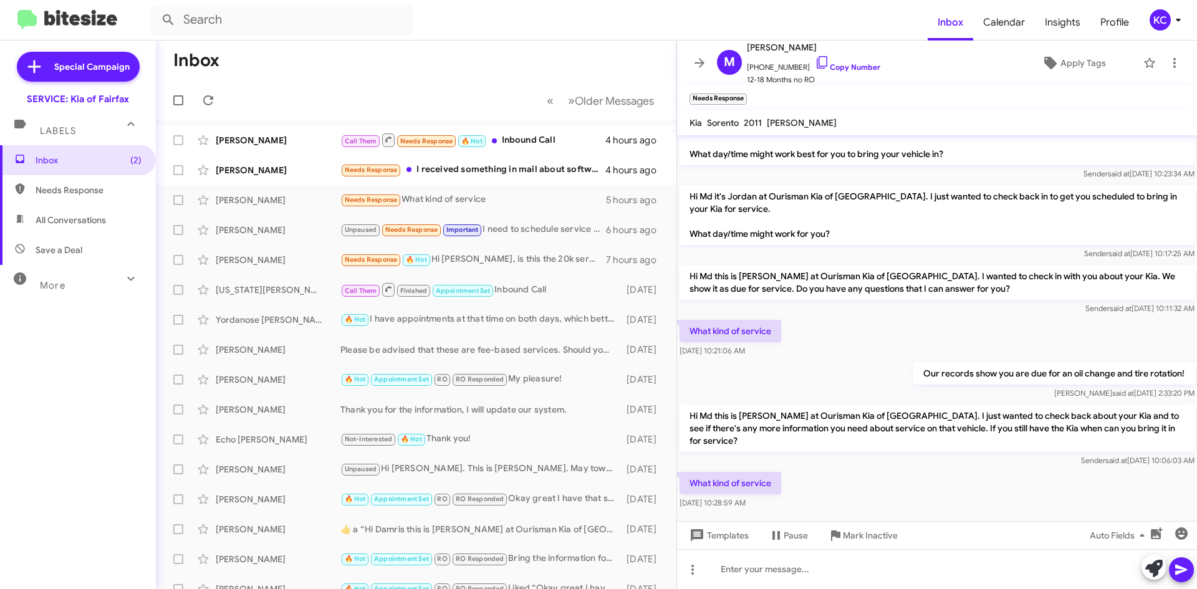
click at [927, 370] on p "Our records show you are due for an oil change and tire rotation!" at bounding box center [1053, 373] width 281 height 22
drag, startPoint x: 927, startPoint y: 370, endPoint x: 1196, endPoint y: 358, distance: 269.5
click at [1196, 358] on cdk-virtual-scroll-viewport "Hi Md, this is [PERSON_NAME], Manager at Ourisman Kia of [GEOGRAPHIC_DATA]. Tha…" at bounding box center [937, 328] width 520 height 386
click at [1121, 372] on p "Our records show you are due for an oil change and tire rotation!" at bounding box center [1053, 373] width 281 height 22
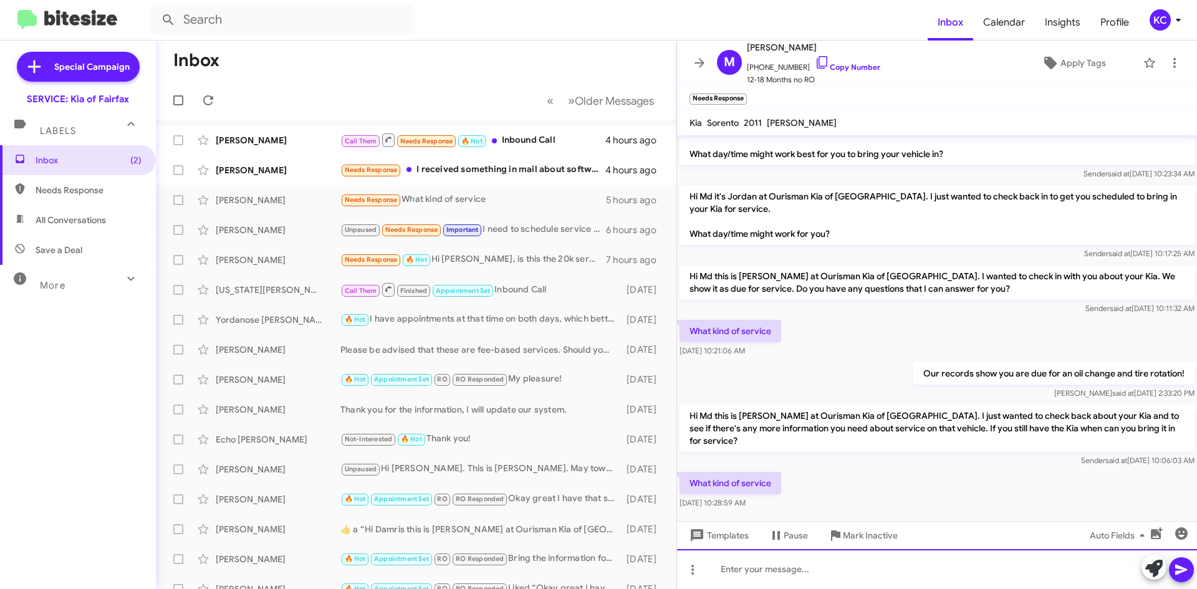
click at [908, 567] on div at bounding box center [937, 569] width 520 height 40
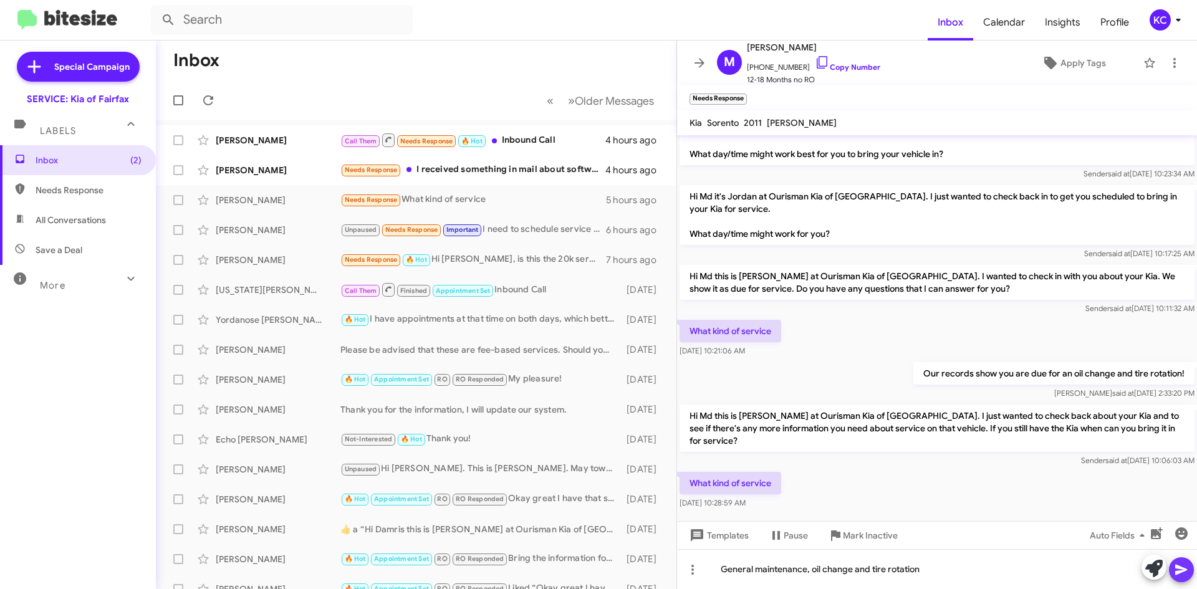
click at [1172, 565] on button at bounding box center [1181, 569] width 25 height 25
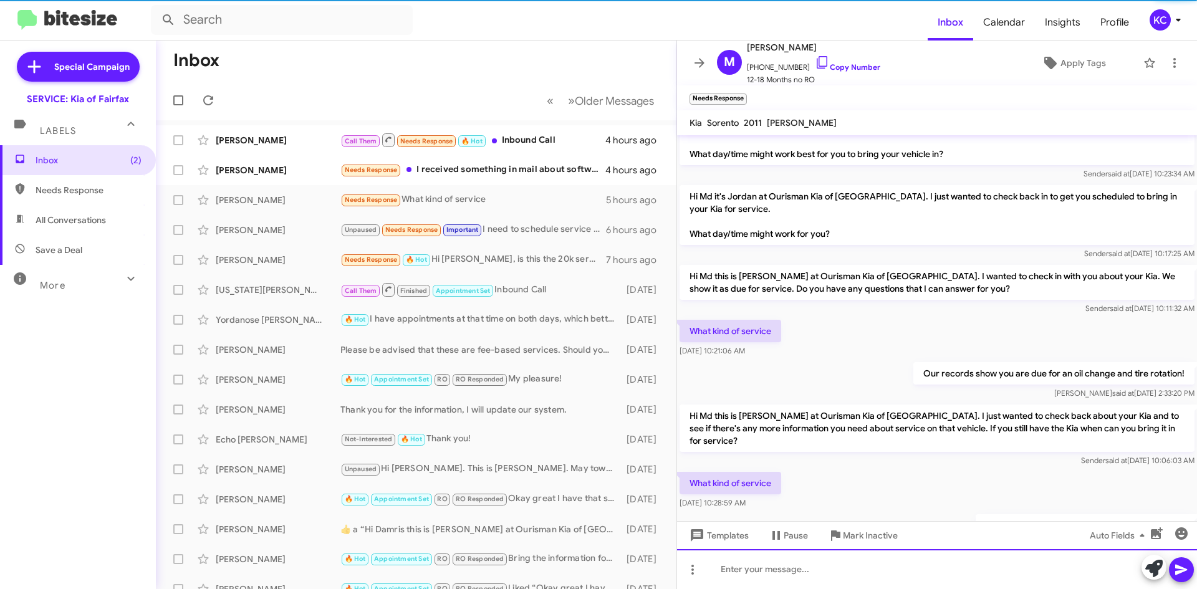
scroll to position [78, 0]
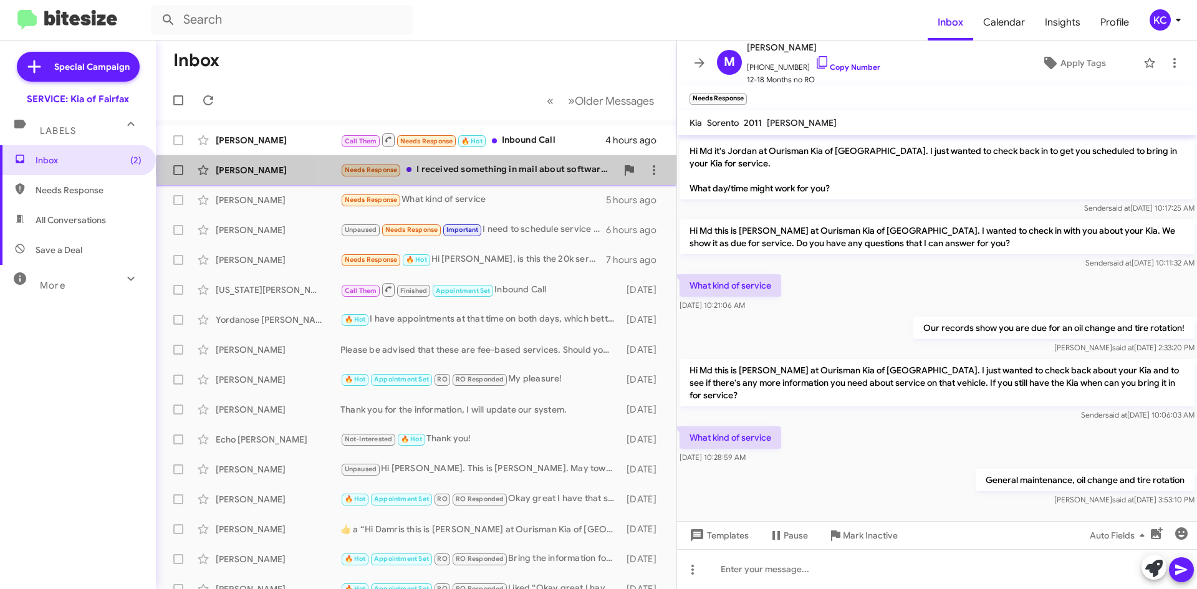
click at [563, 170] on div "Needs Response I received something in mail about software update? Are there an…" at bounding box center [478, 170] width 276 height 14
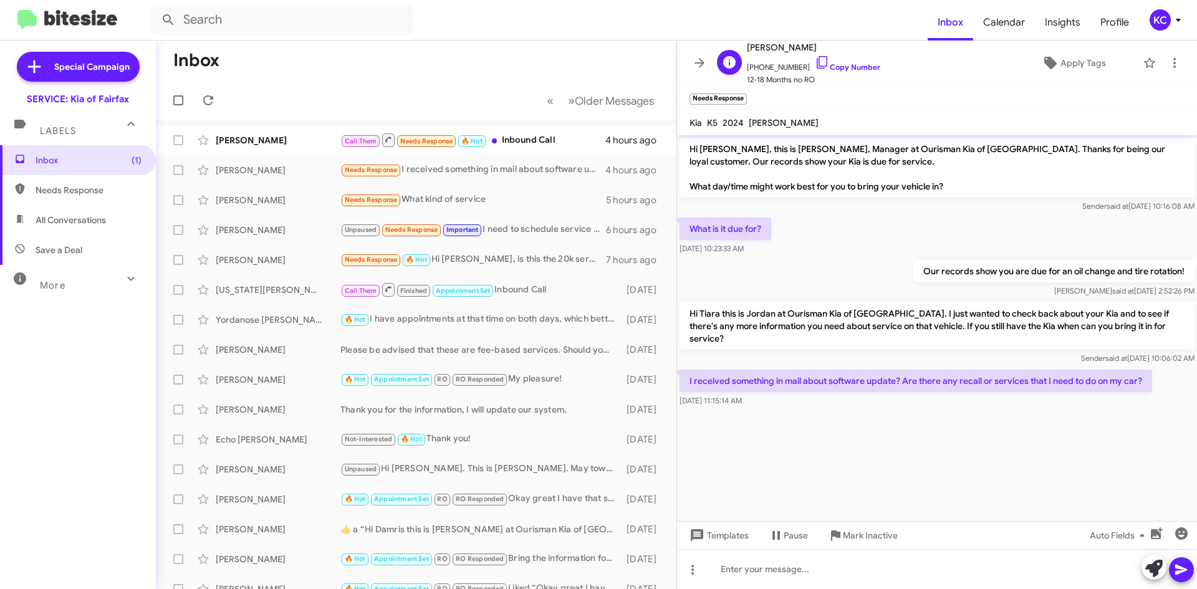
click at [818, 62] on span "[PHONE_NUMBER] Copy Number" at bounding box center [813, 64] width 133 height 19
click at [815, 62] on icon at bounding box center [822, 62] width 15 height 15
click at [505, 236] on div "Unpaused Needs Response Important I need to schedule service for the recall...." at bounding box center [478, 230] width 276 height 14
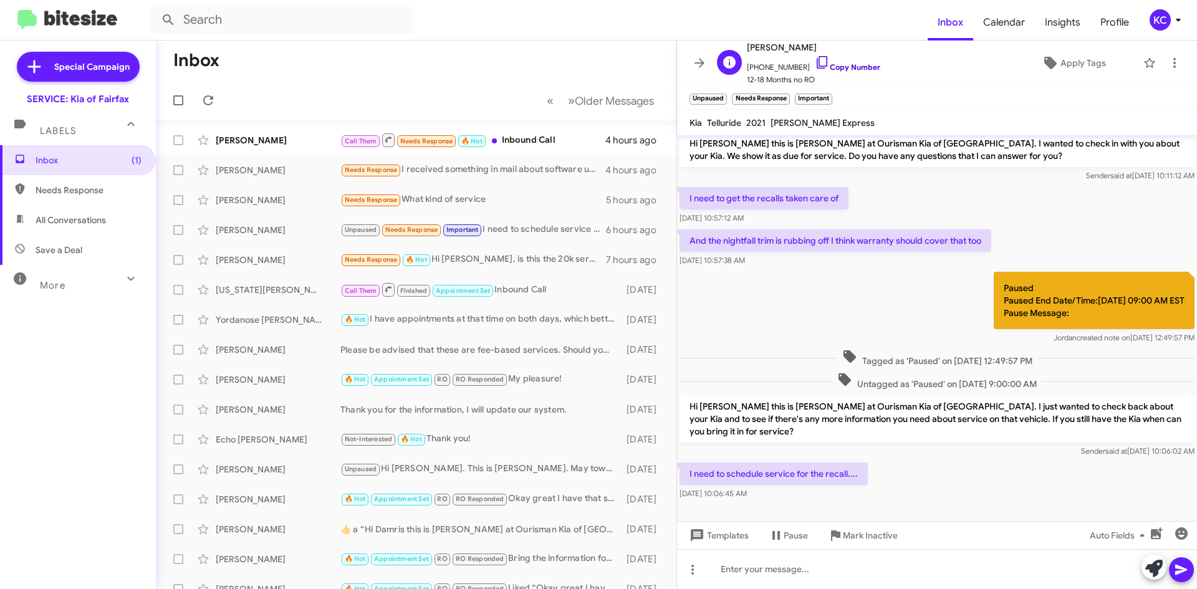
click at [815, 55] on icon at bounding box center [822, 62] width 15 height 15
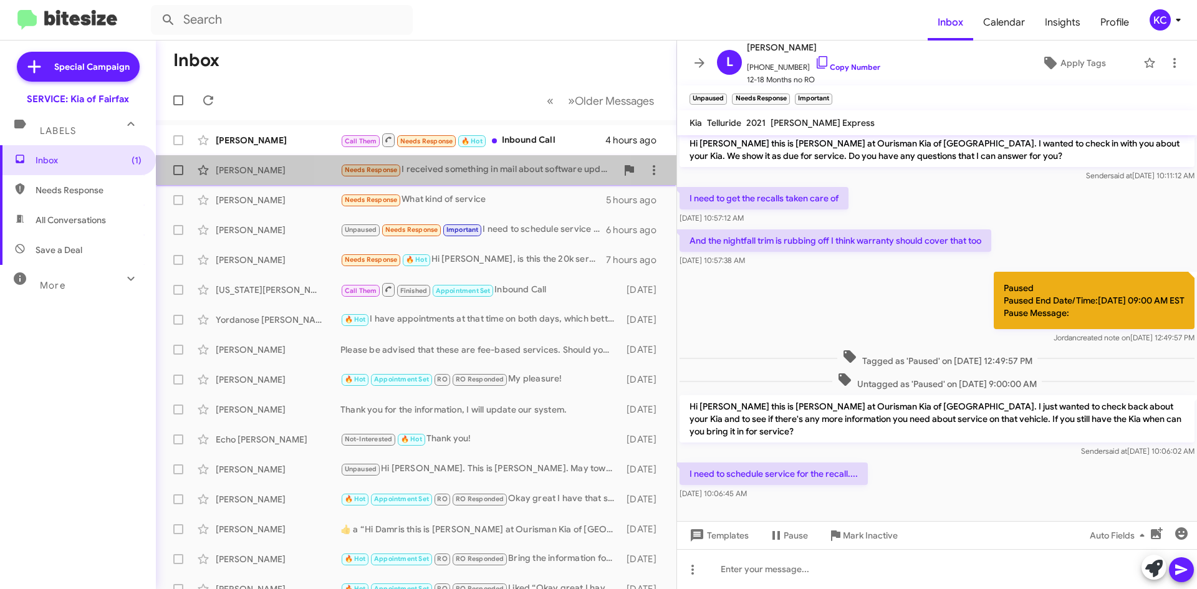
click at [449, 168] on div "Needs Response I received something in mail about software update? Are there an…" at bounding box center [478, 170] width 276 height 14
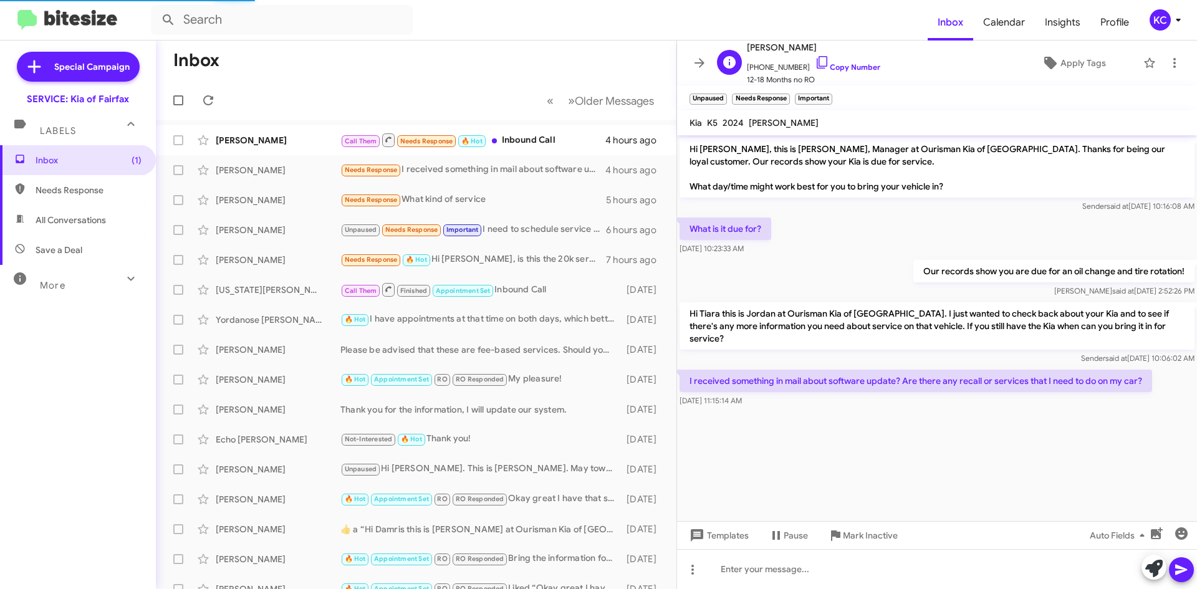
click at [760, 47] on span "[PERSON_NAME]" at bounding box center [813, 47] width 133 height 15
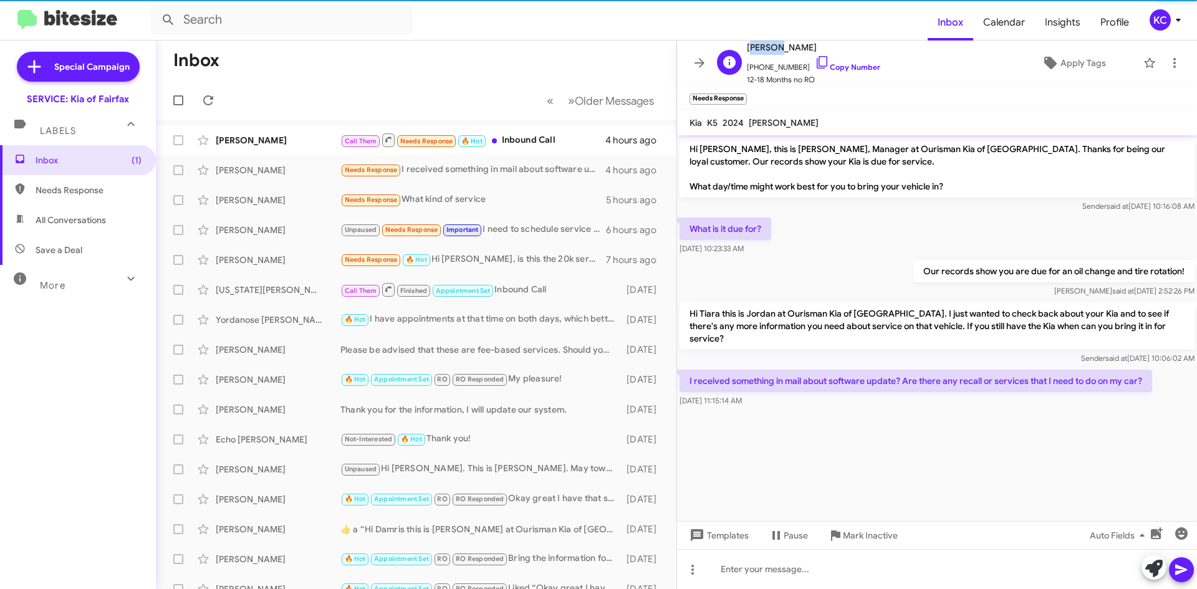
click at [760, 47] on span "[PERSON_NAME]" at bounding box center [813, 47] width 133 height 15
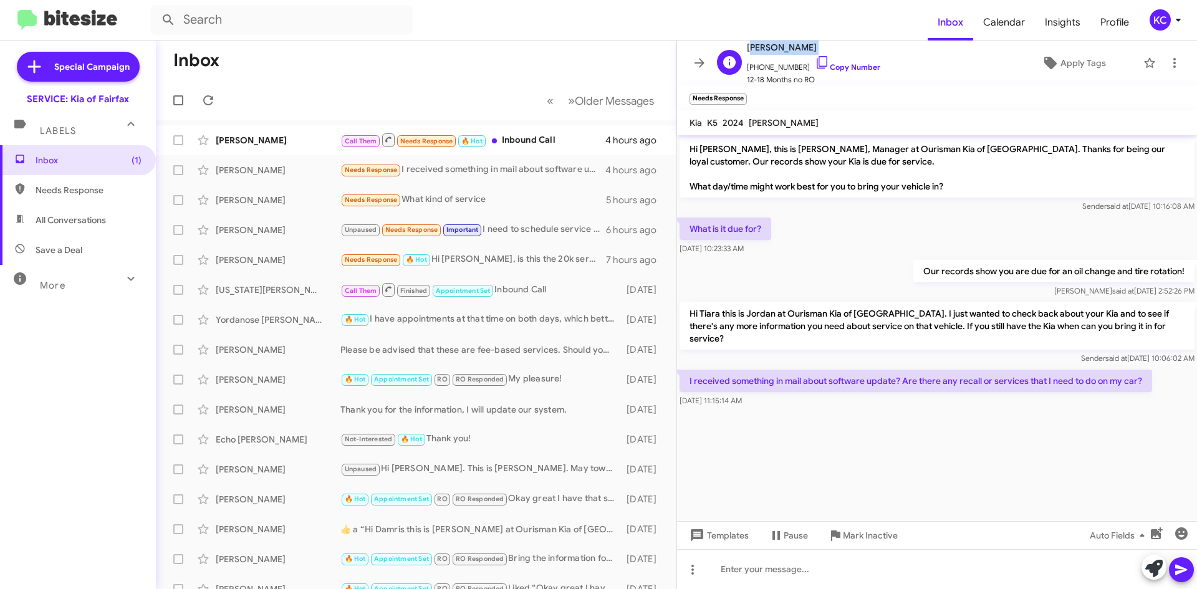
copy span "[PERSON_NAME]"
click at [501, 226] on div "Unpaused Needs Response Important I need to schedule service for the recall...." at bounding box center [478, 230] width 276 height 14
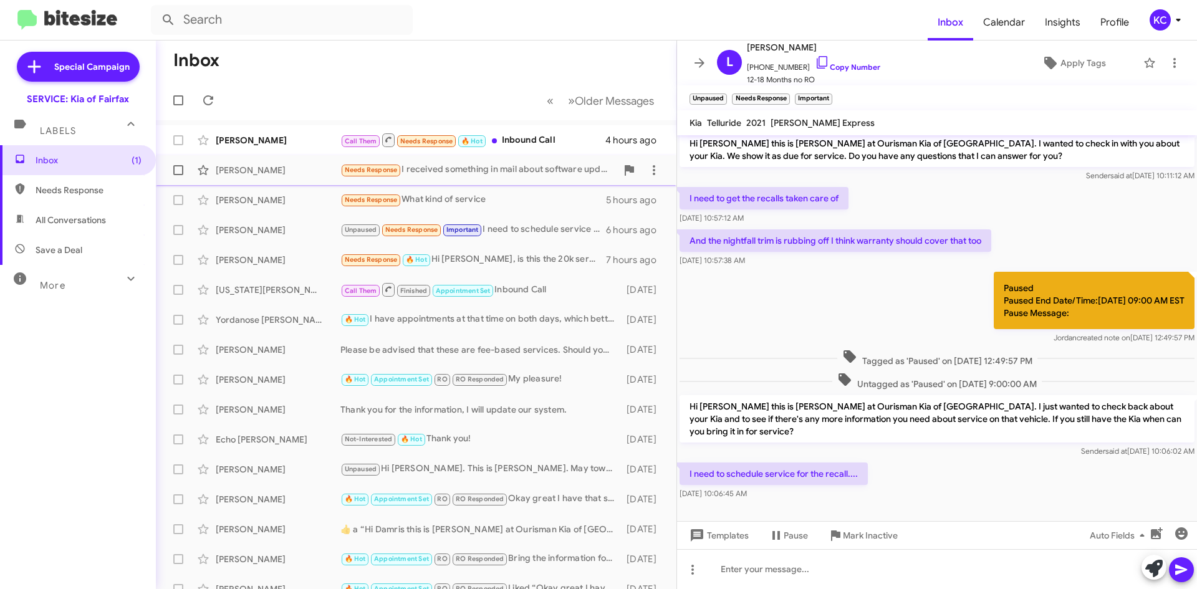
click at [499, 167] on div "Needs Response I received something in mail about software update? Are there an…" at bounding box center [478, 170] width 276 height 14
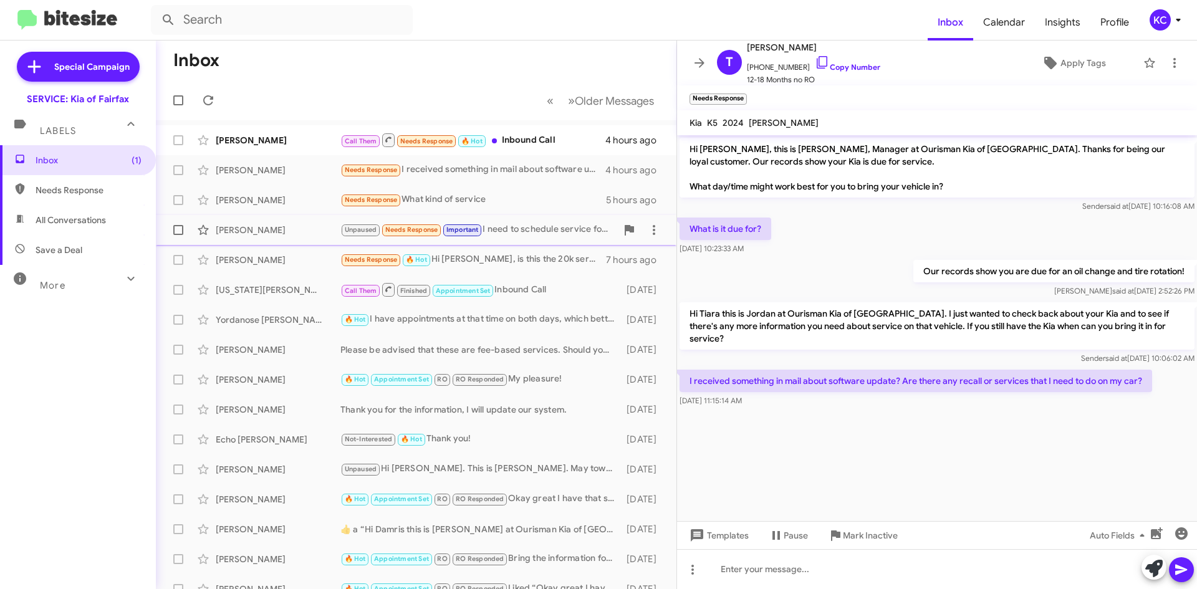
click at [526, 226] on div "Unpaused Needs Response Important I need to schedule service for the recall...." at bounding box center [478, 230] width 276 height 14
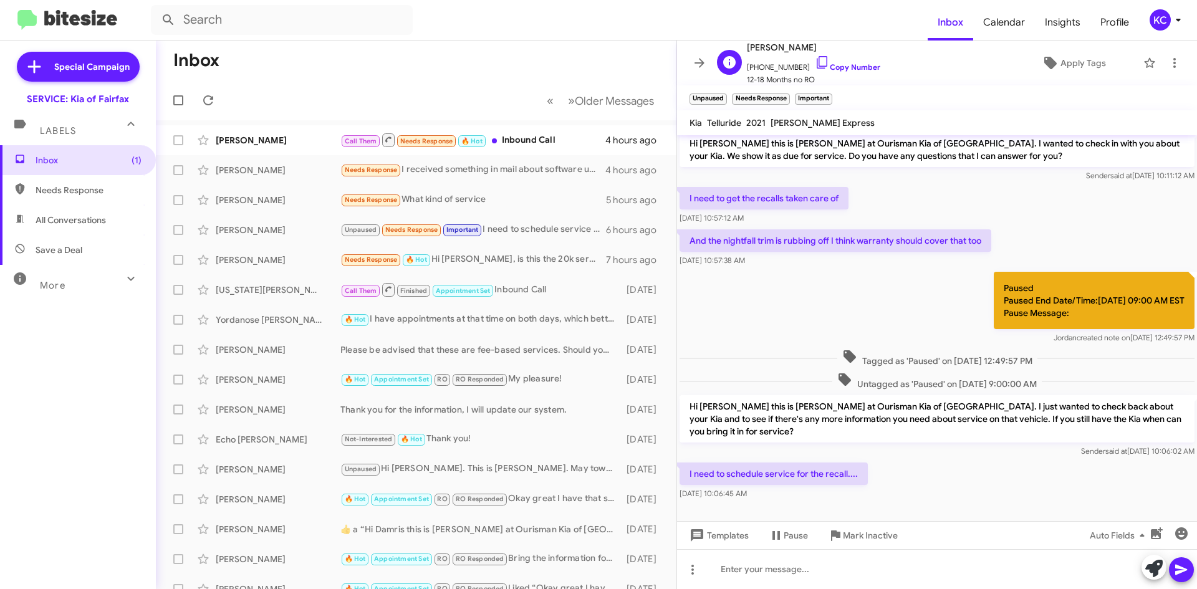
click at [770, 47] on span "[PERSON_NAME]" at bounding box center [813, 47] width 133 height 15
copy span "[PERSON_NAME]"
click at [537, 138] on div "Call Them Needs Response 🔥 Hot Inbound Call" at bounding box center [478, 140] width 276 height 16
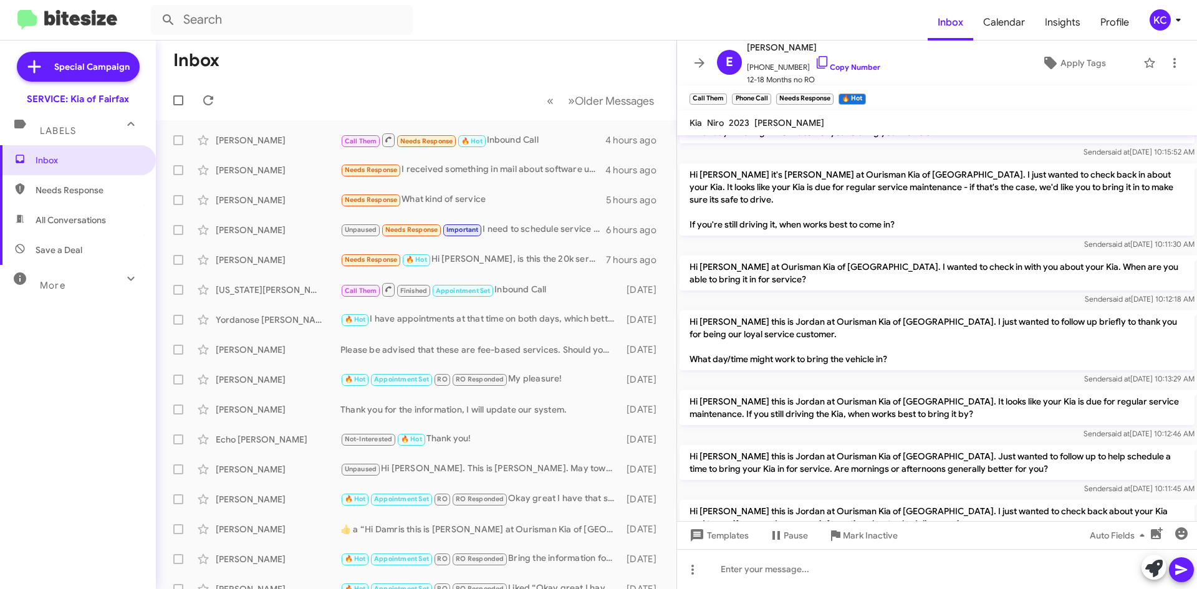
scroll to position [57, 0]
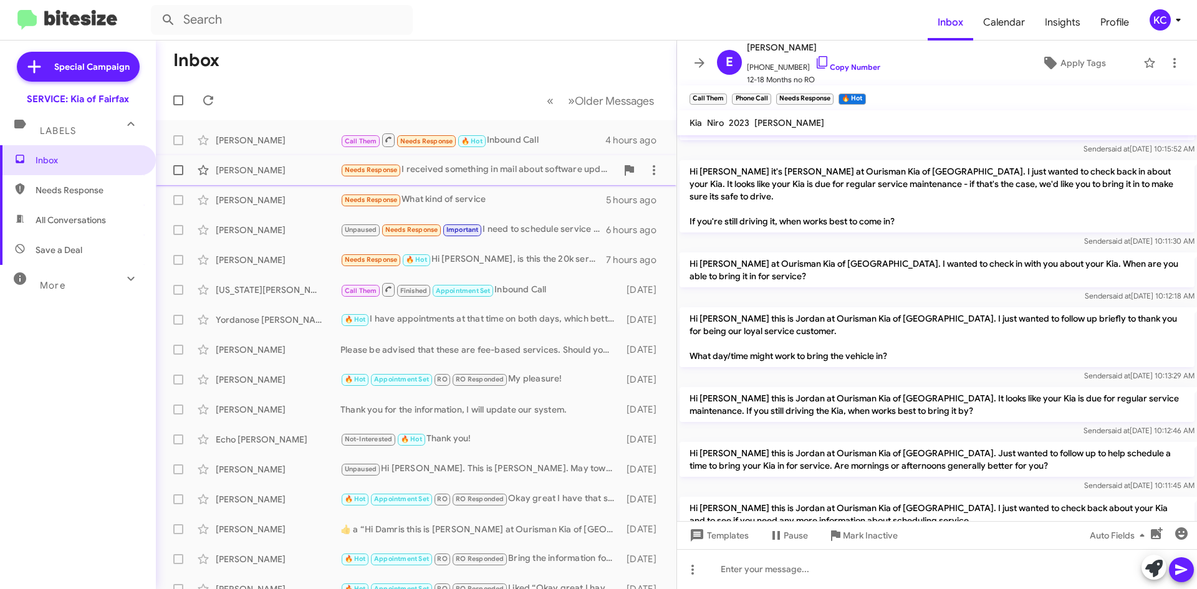
click at [449, 171] on div "Needs Response I received something in mail about software update? Are there an…" at bounding box center [478, 170] width 276 height 14
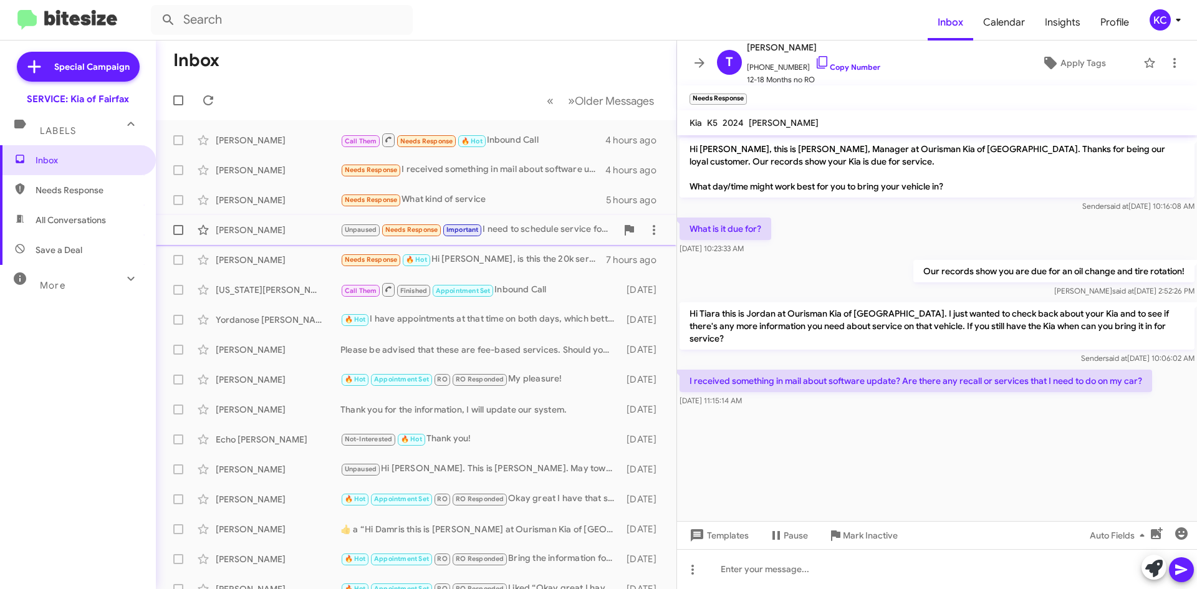
click at [509, 228] on div "Unpaused Needs Response Important I need to schedule service for the recall...." at bounding box center [478, 230] width 276 height 14
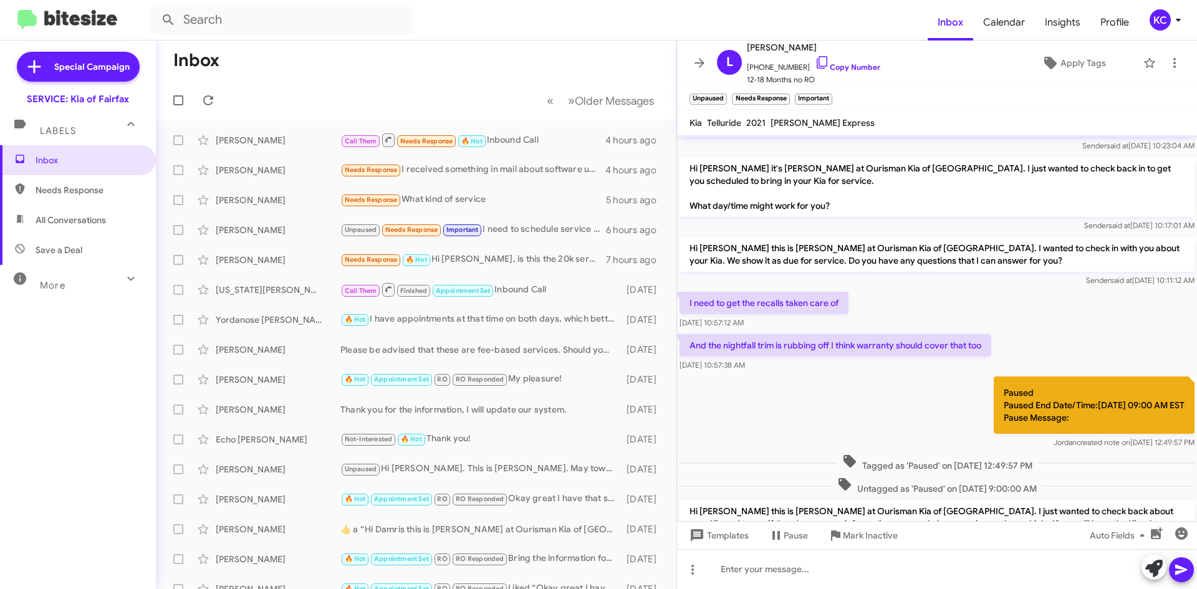
scroll to position [165, 0]
